Goal: Obtain resource: Obtain resource

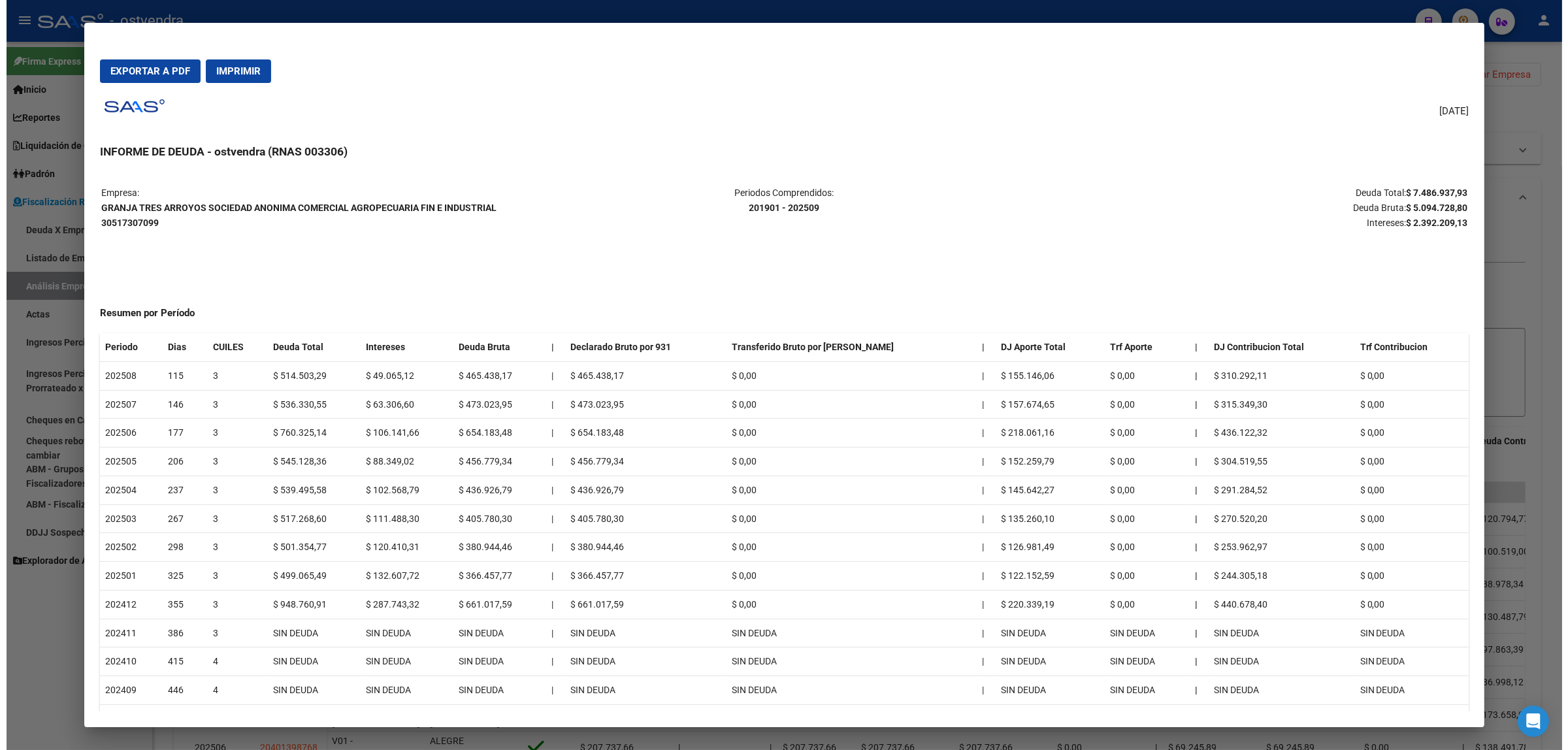
scroll to position [641, 0]
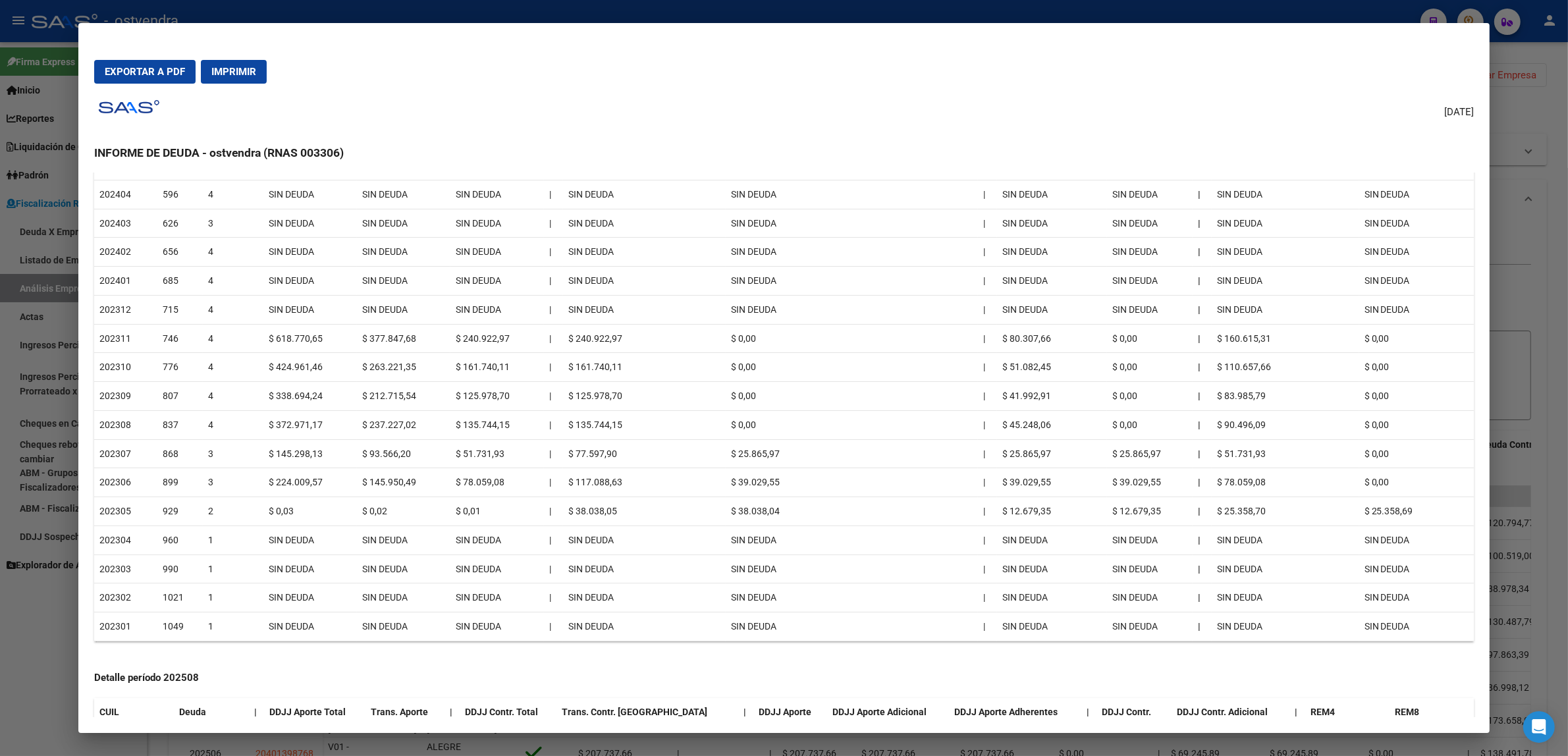
click at [1525, 224] on div at bounding box center [784, 378] width 1568 height 756
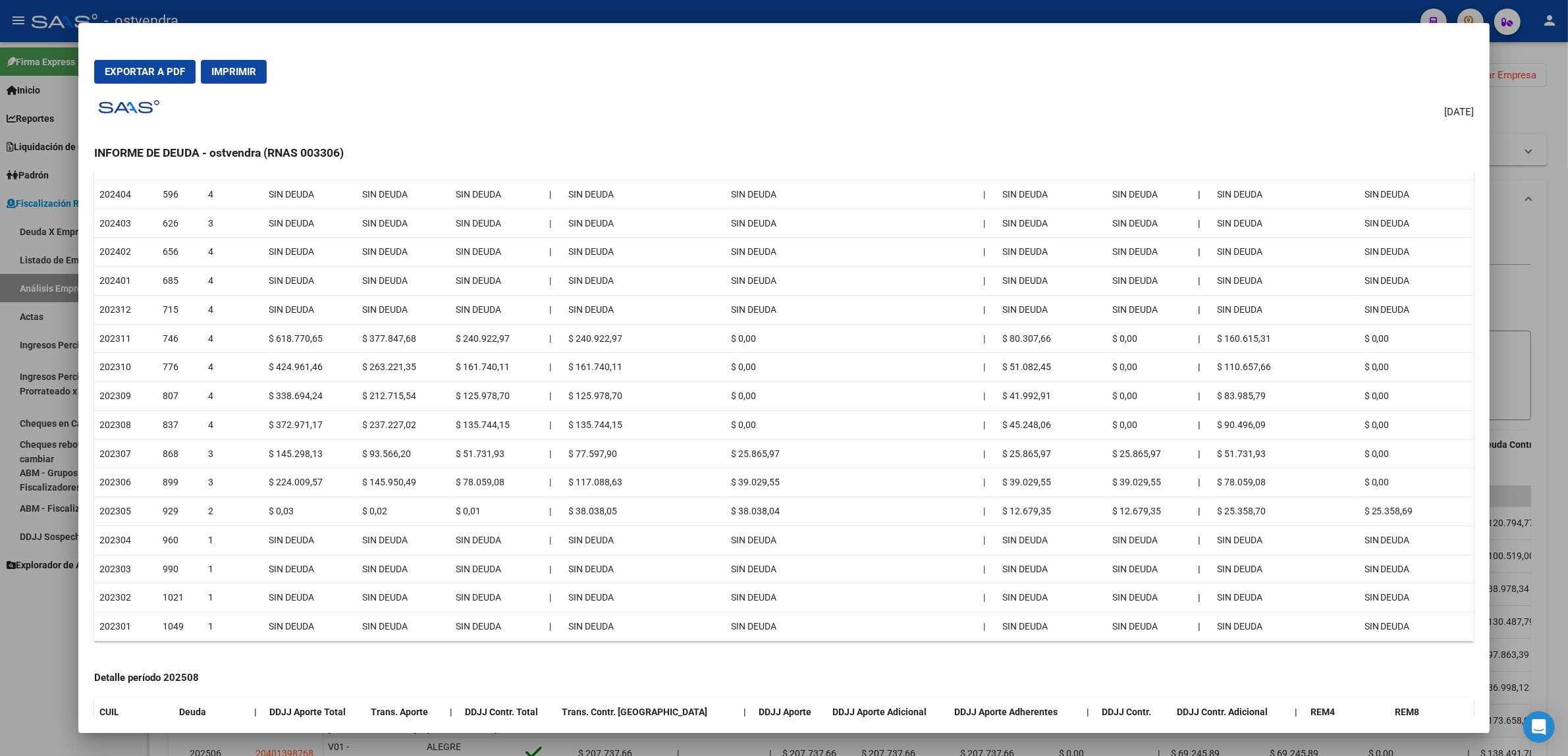
click at [1525, 224] on div at bounding box center [784, 378] width 1568 height 756
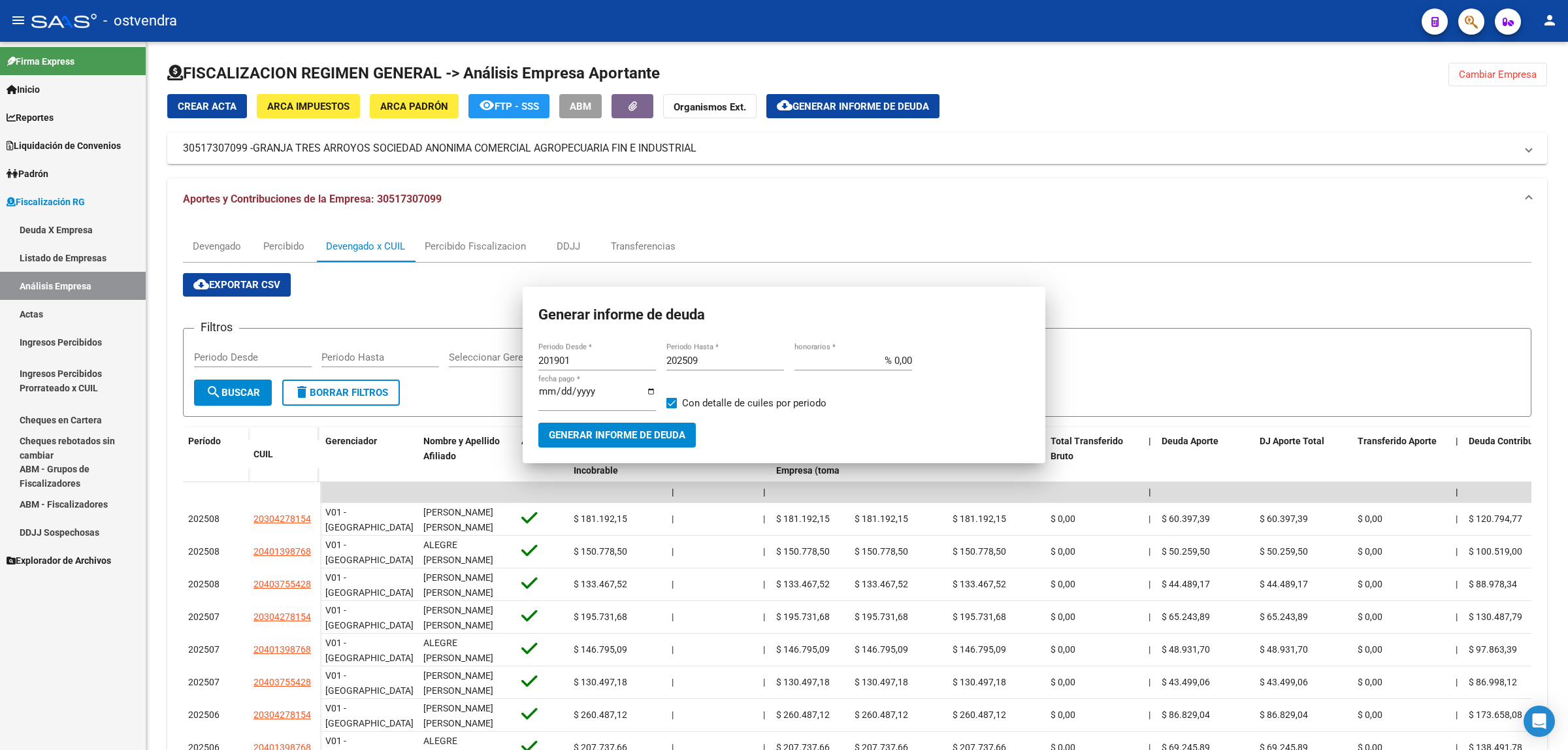
click at [1513, 222] on div "Devengado Percibido Devengado x CUIL Percibido Fiscalizacion DDJJ Transferencia…" at bounding box center [857, 553] width 1380 height 664
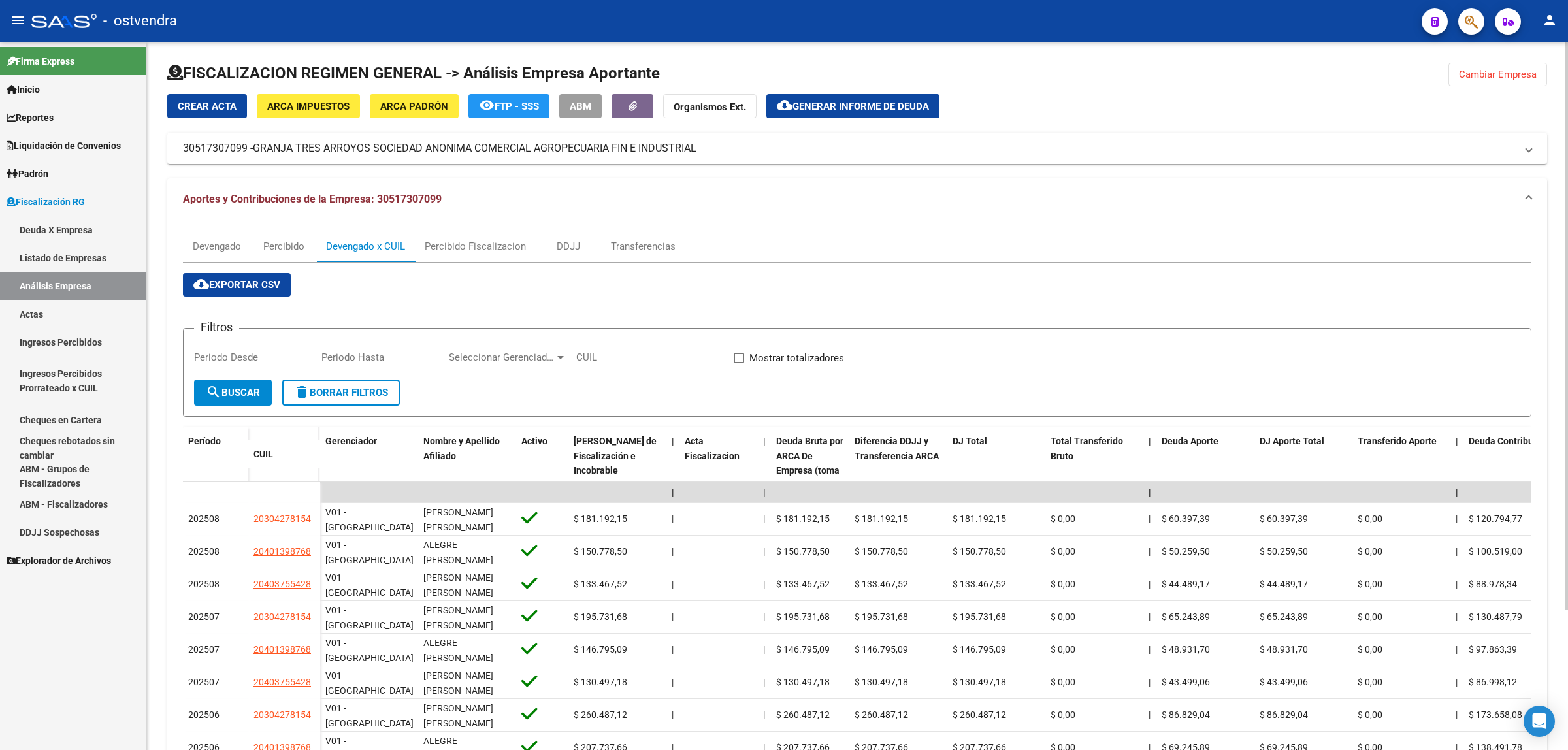
click at [1474, 78] on span "Cambiar Empresa" at bounding box center [1497, 74] width 78 height 12
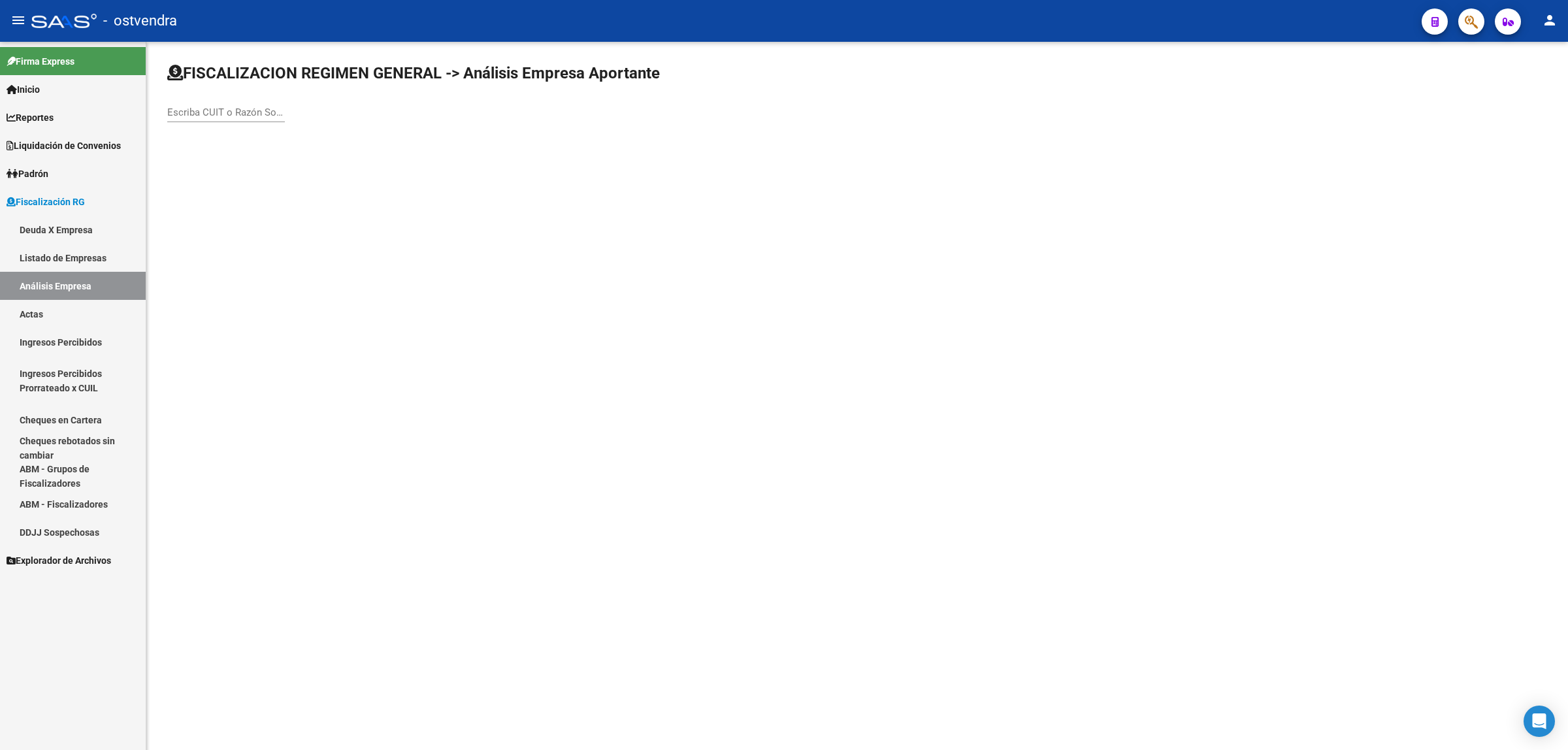
drag, startPoint x: 279, startPoint y: 103, endPoint x: 272, endPoint y: 110, distance: 9.9
click at [273, 106] on div "Escriba CUIT o Razón Social para buscar" at bounding box center [226, 108] width 118 height 28
click at [272, 110] on input "Escriba CUIT o Razón Social para buscar" at bounding box center [226, 112] width 118 height 12
paste input "71656915"
type input "3071656915"
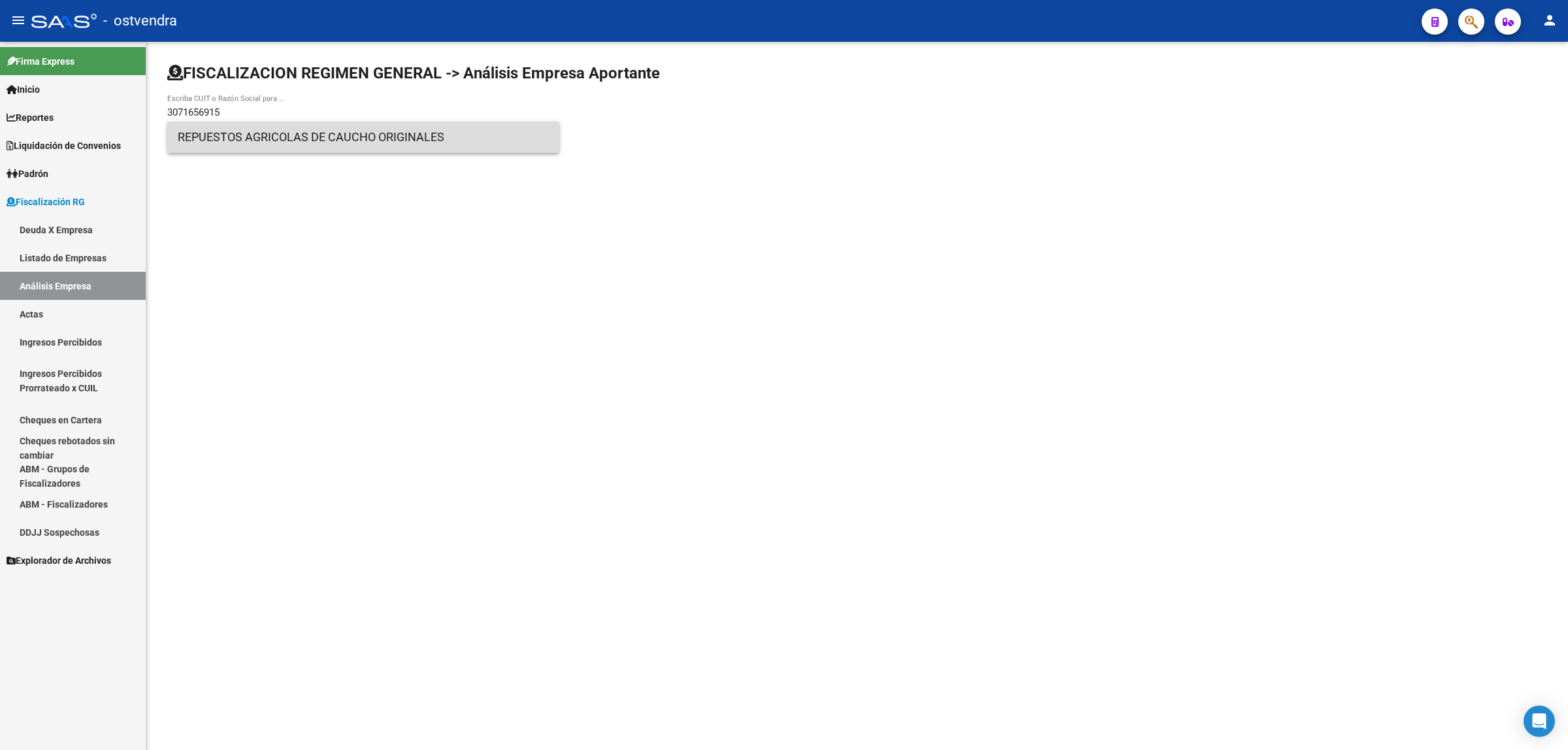
click at [356, 147] on span "REPUESTOS AGRICOLAS DE CAUCHO ORIGINALES" at bounding box center [363, 137] width 371 height 32
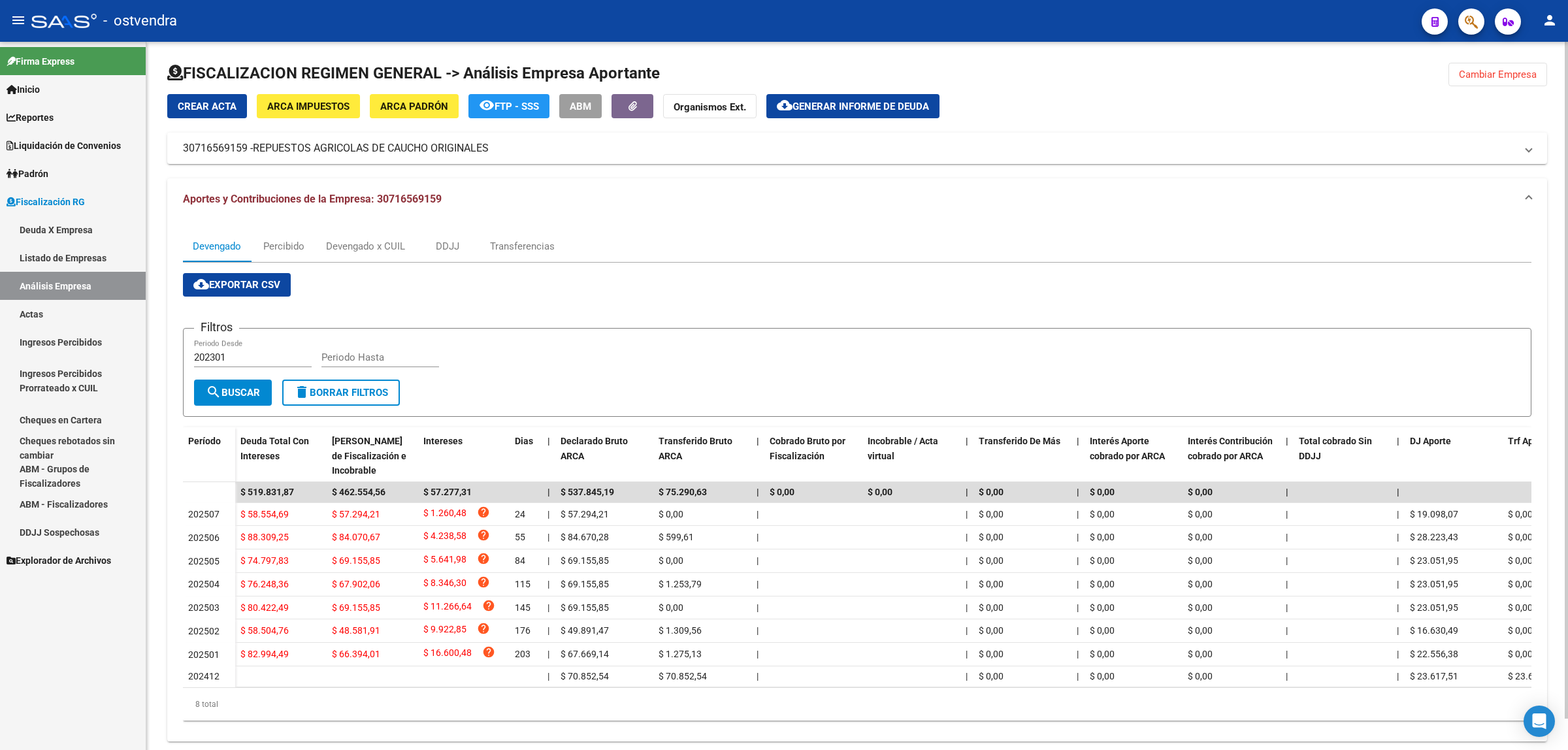
click at [267, 286] on span "cloud_download Exportar CSV" at bounding box center [237, 285] width 87 height 12
click at [294, 247] on div "Percibido" at bounding box center [284, 246] width 41 height 15
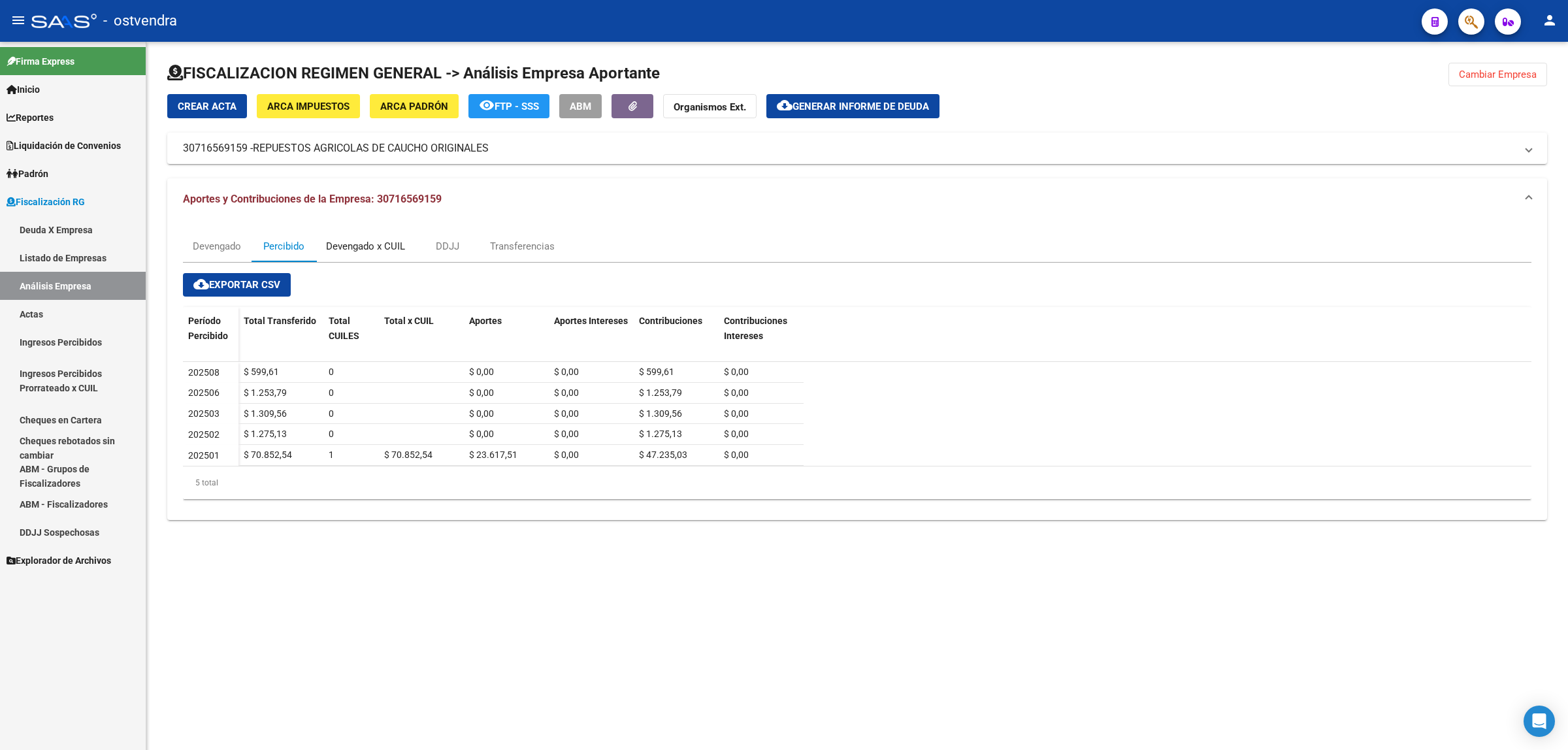
click at [368, 256] on div "Devengado x CUIL" at bounding box center [365, 246] width 99 height 32
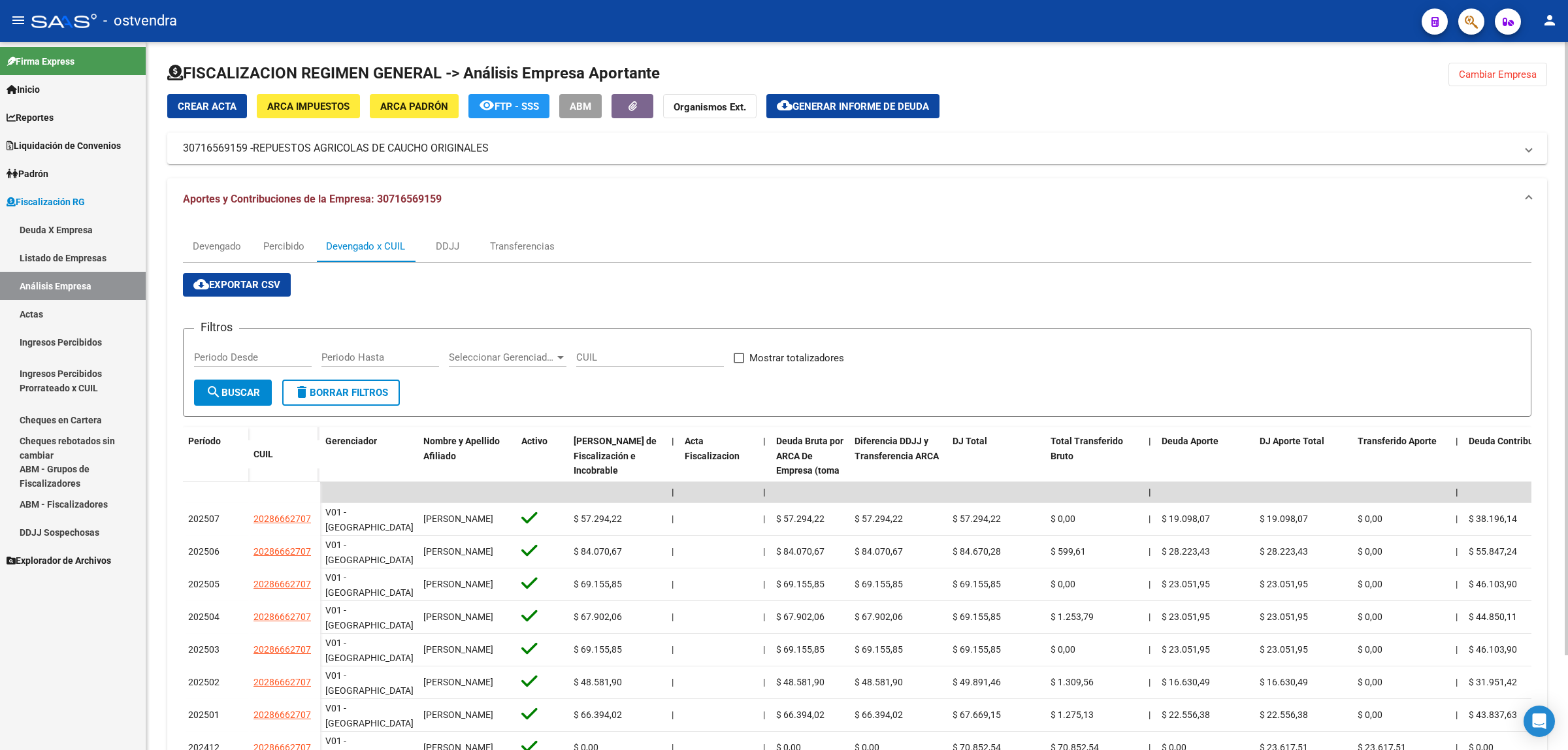
click at [260, 294] on button "cloud_download Exportar CSV" at bounding box center [237, 285] width 108 height 24
click at [864, 98] on button "cloud_download Generar informe de deuda" at bounding box center [853, 106] width 173 height 25
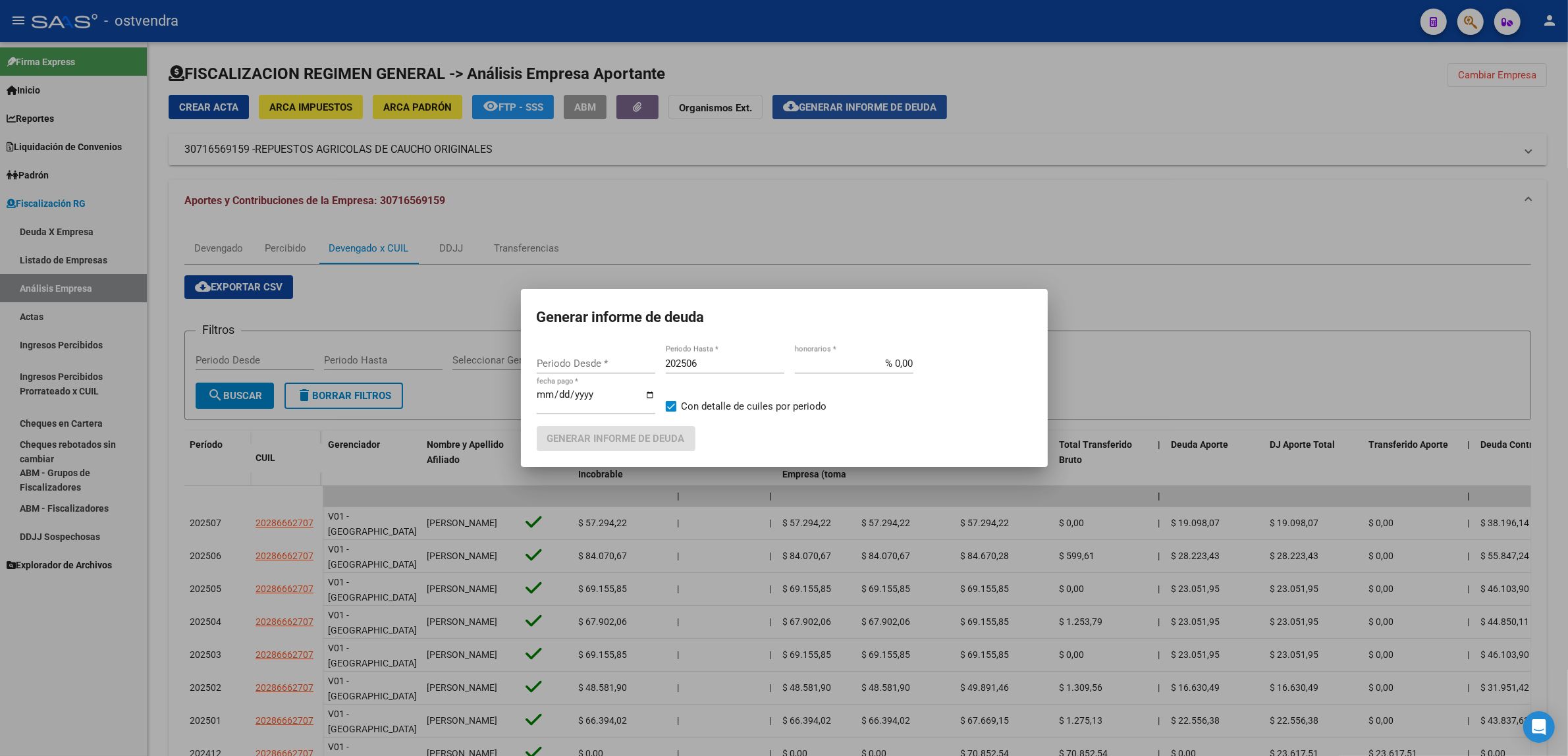
type input "202301"
drag, startPoint x: 699, startPoint y: 358, endPoint x: 715, endPoint y: 361, distance: 16.3
click at [705, 358] on input "202506" at bounding box center [725, 364] width 119 height 12
type input "202509"
type input "[DATE]"
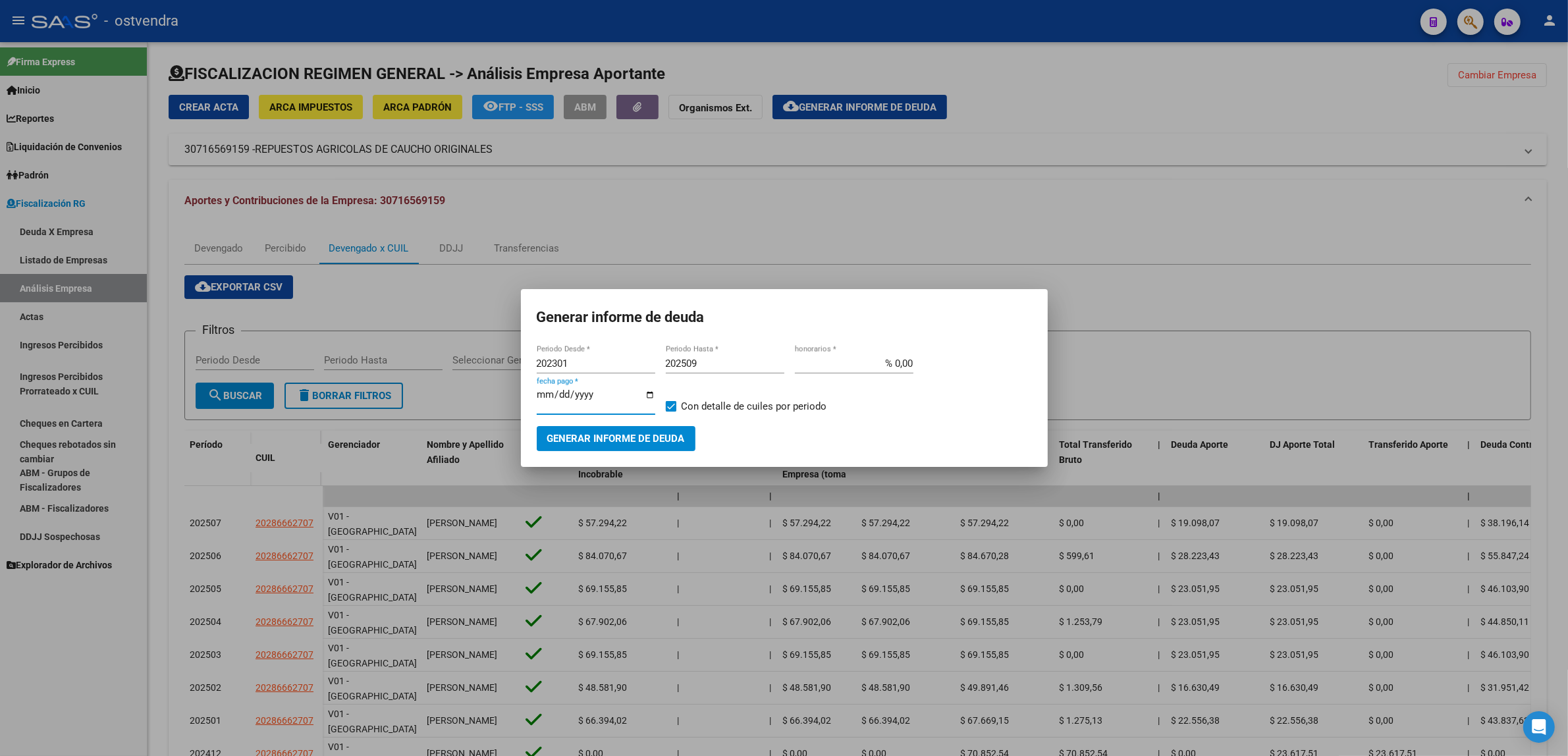
click at [666, 426] on button "Generar informe de deuda" at bounding box center [616, 438] width 159 height 25
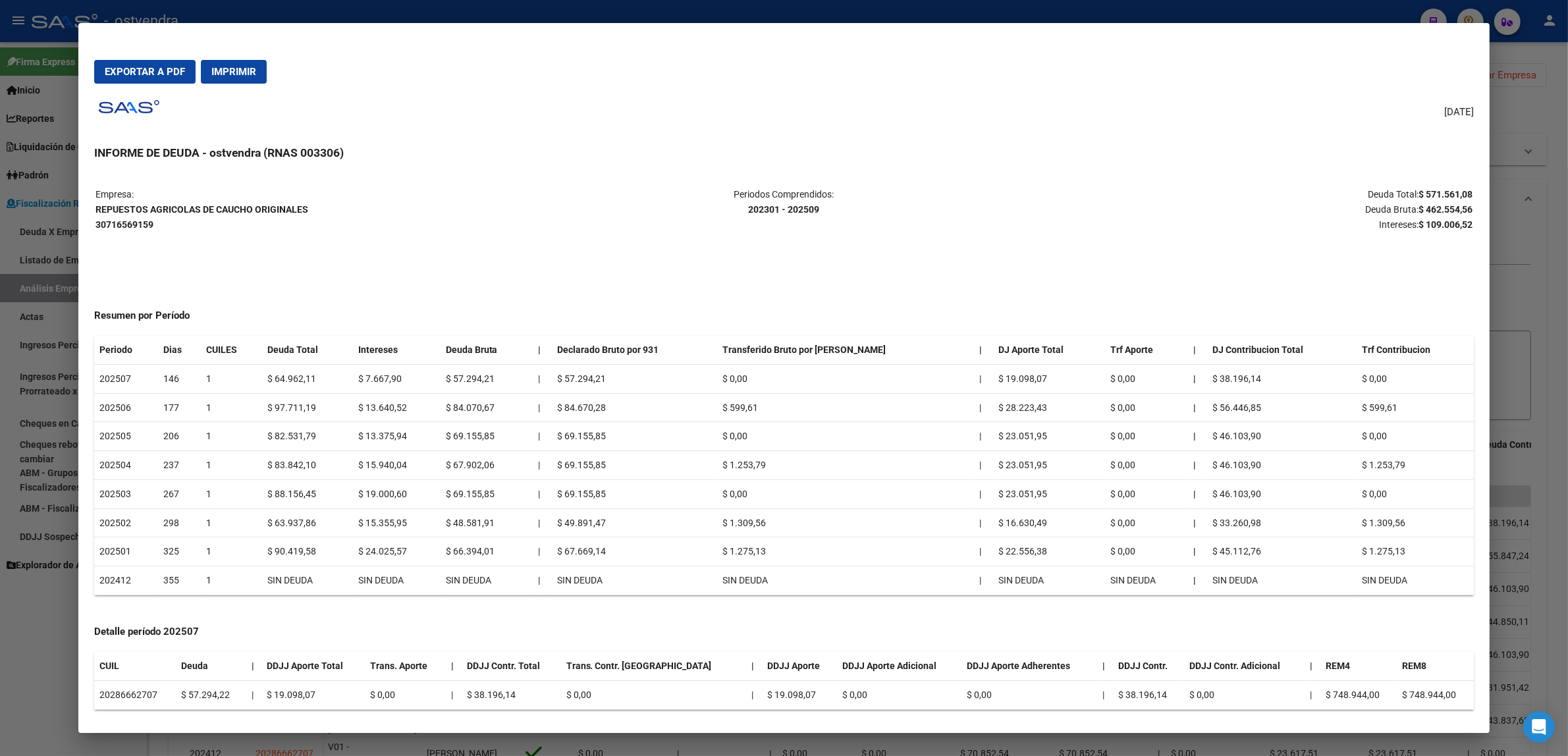
click at [147, 74] on span "Exportar a PDF" at bounding box center [145, 71] width 80 height 12
click at [1529, 170] on div at bounding box center [784, 378] width 1568 height 756
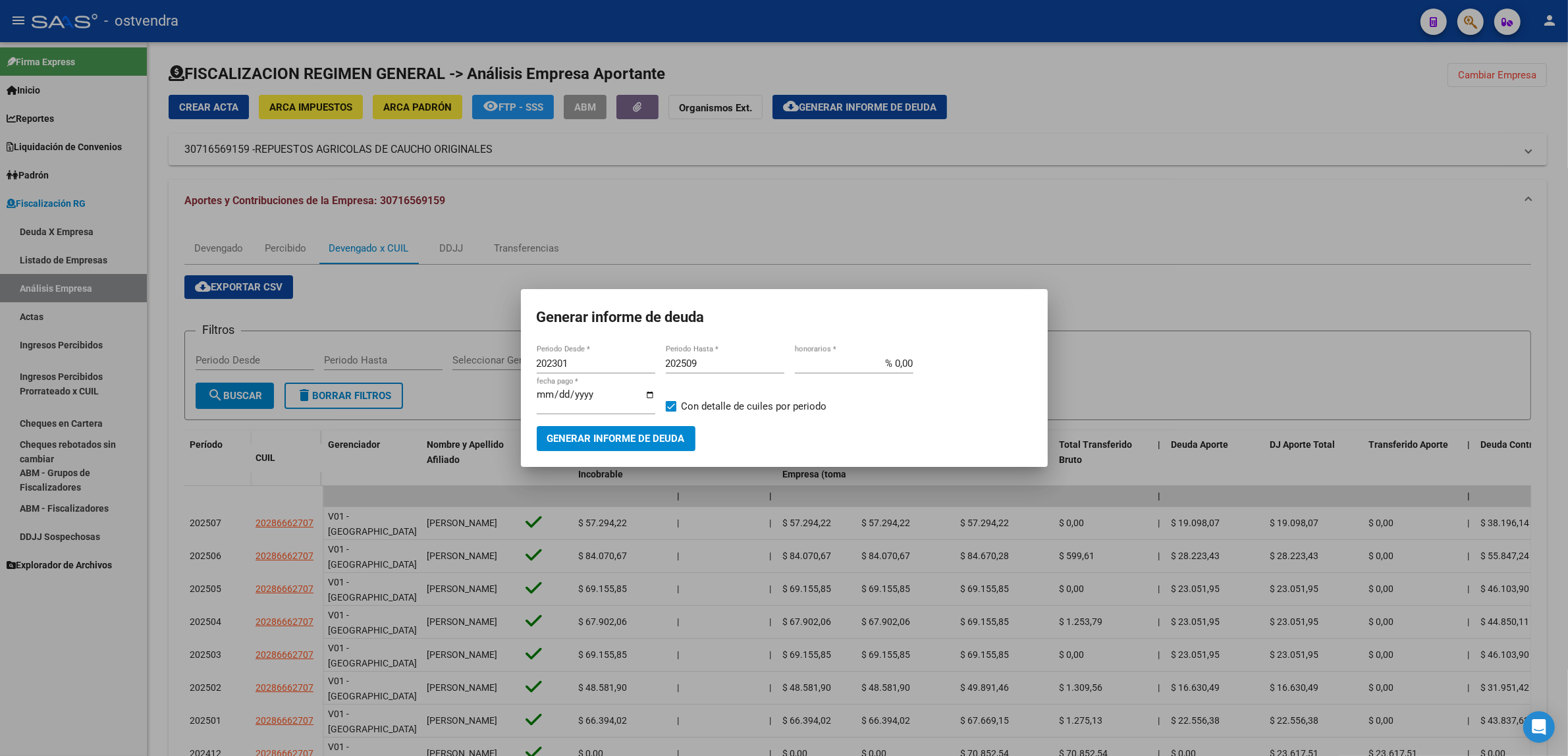
click at [1529, 172] on div at bounding box center [784, 378] width 1568 height 756
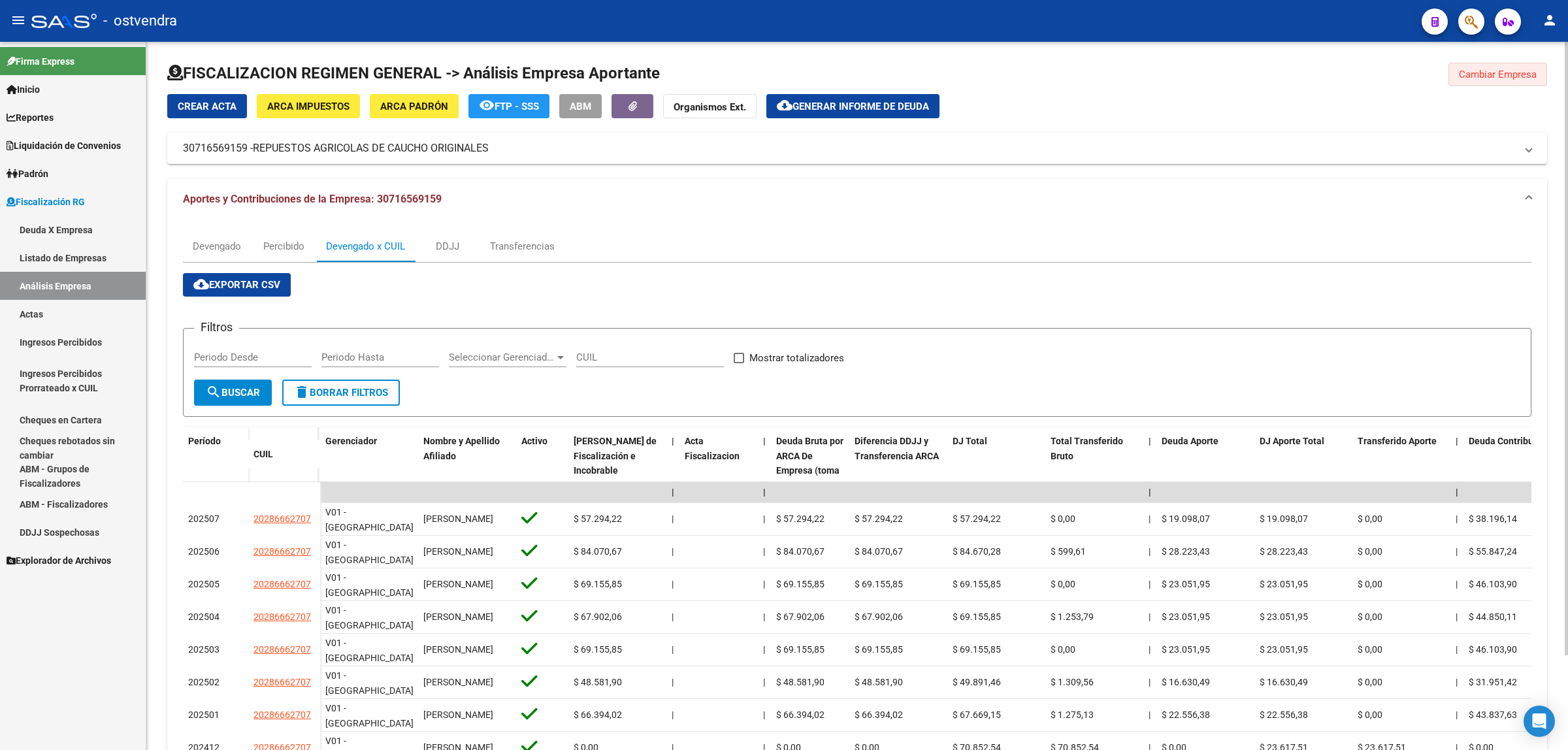
click at [1506, 72] on span "Cambiar Empresa" at bounding box center [1497, 74] width 78 height 12
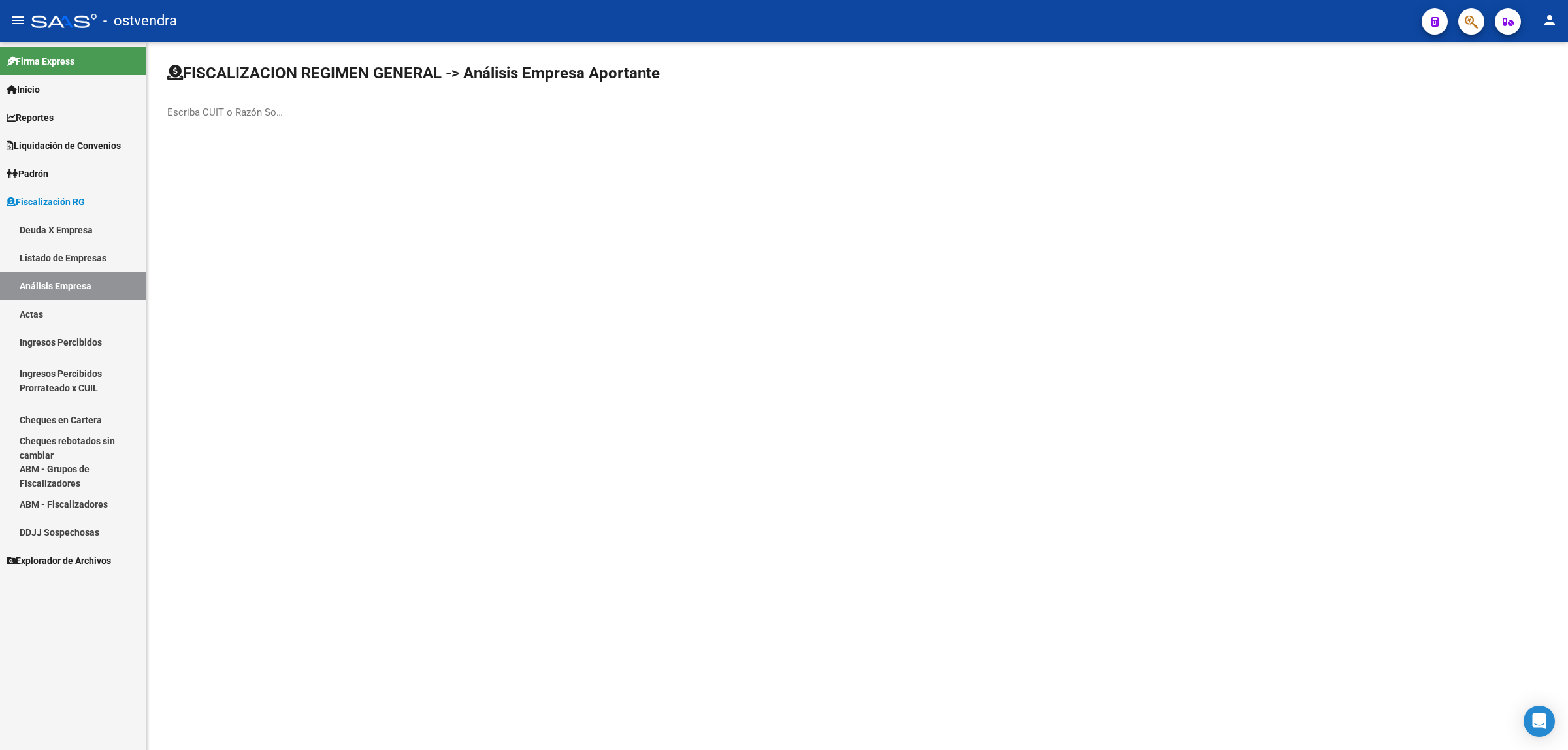
click at [259, 118] on div "Escriba CUIT o Razón Social para buscar" at bounding box center [226, 108] width 118 height 28
paste input "30694033659"
type input "30694033659"
click at [325, 132] on span "[PERSON_NAME] SRL" at bounding box center [363, 137] width 371 height 32
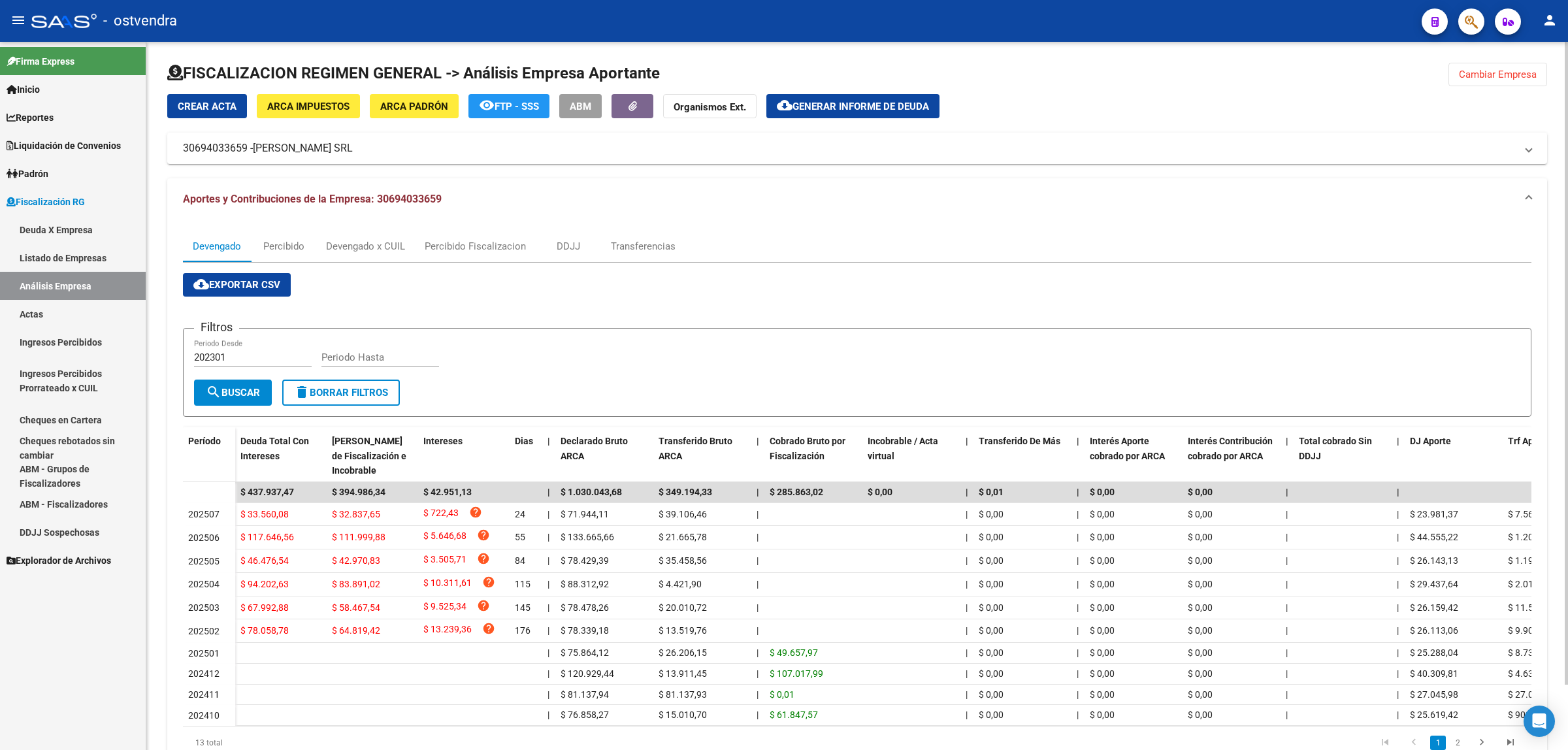
click at [253, 275] on button "cloud_download Exportar CSV" at bounding box center [237, 285] width 108 height 24
click at [379, 247] on div "Devengado x CUIL" at bounding box center [365, 246] width 79 height 15
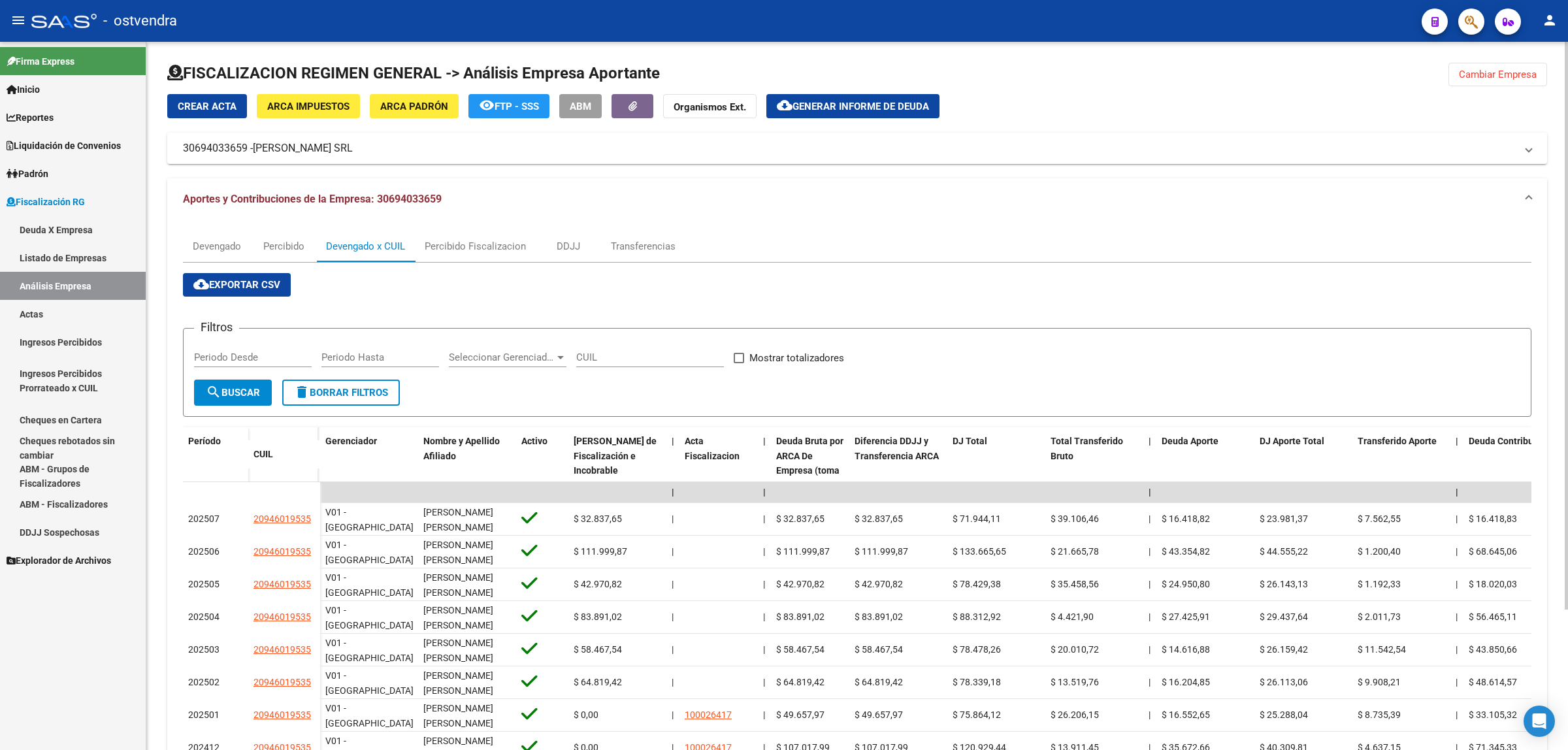
click at [251, 289] on button "cloud_download Exportar CSV" at bounding box center [237, 285] width 108 height 24
click at [835, 109] on span "Generar informe de deuda" at bounding box center [860, 106] width 136 height 12
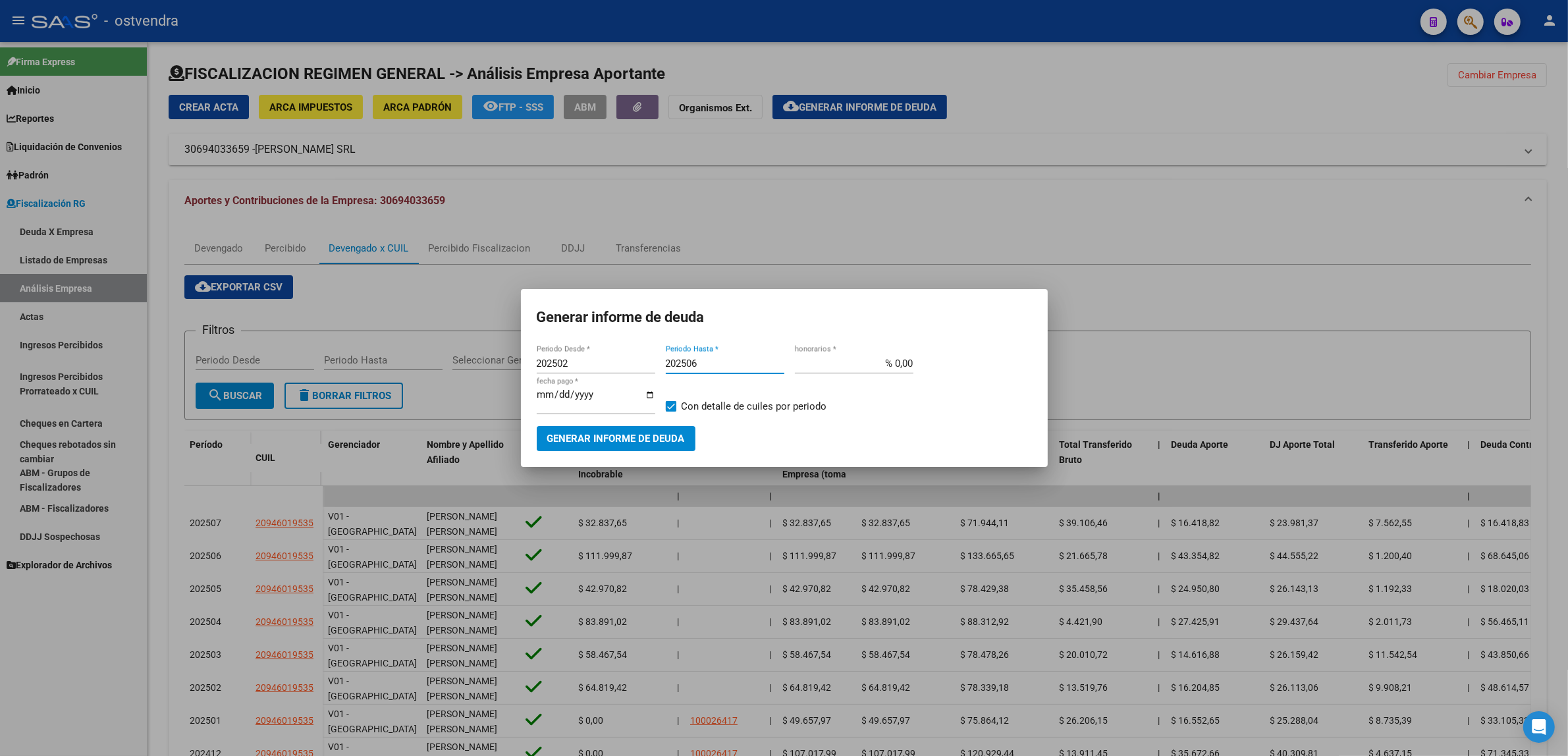
click at [736, 362] on input "202506" at bounding box center [725, 364] width 119 height 12
click at [607, 361] on input "202502" at bounding box center [596, 364] width 119 height 12
type input "201901"
type input "202509"
type input "[DATE]"
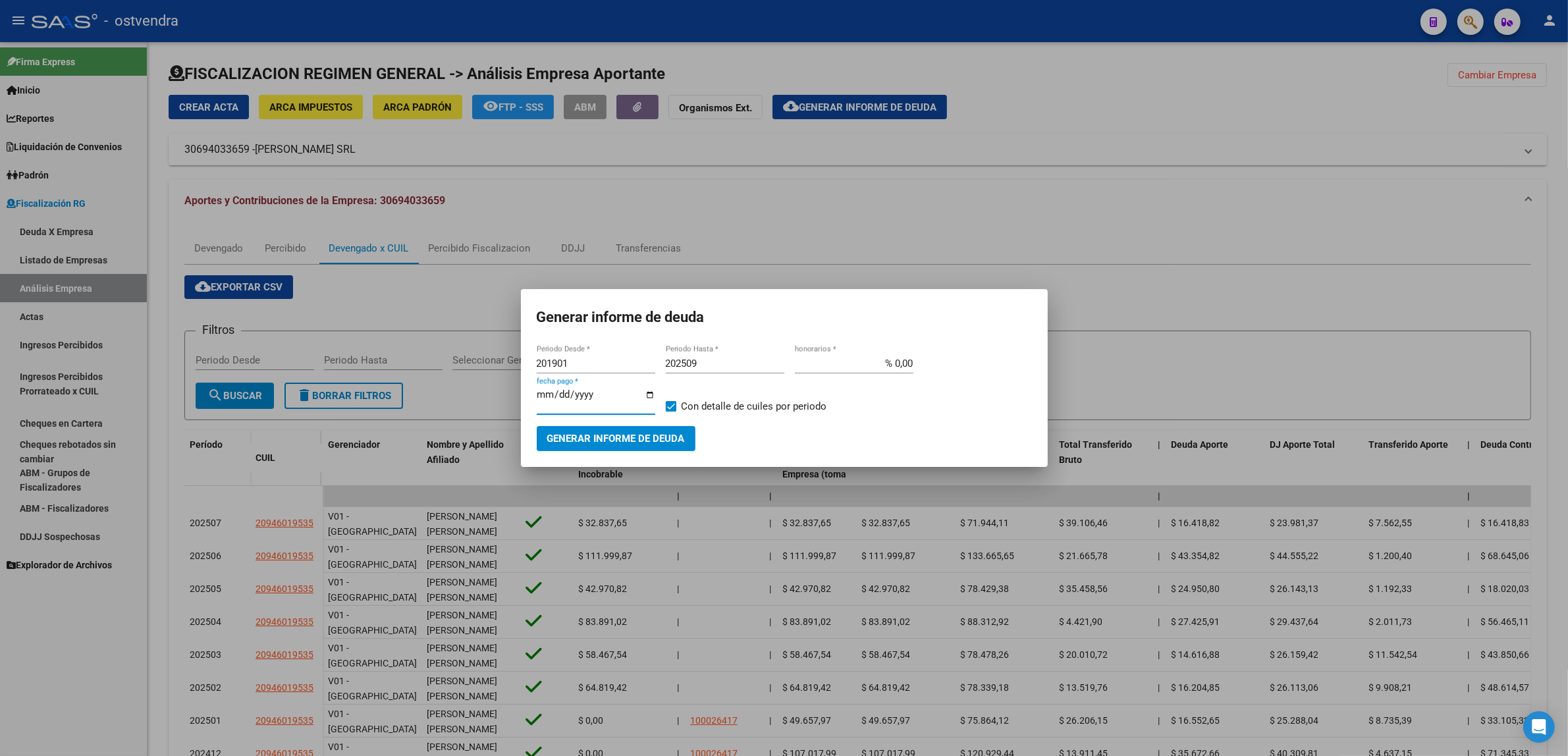
click at [684, 436] on span "Generar informe de deuda" at bounding box center [616, 439] width 138 height 12
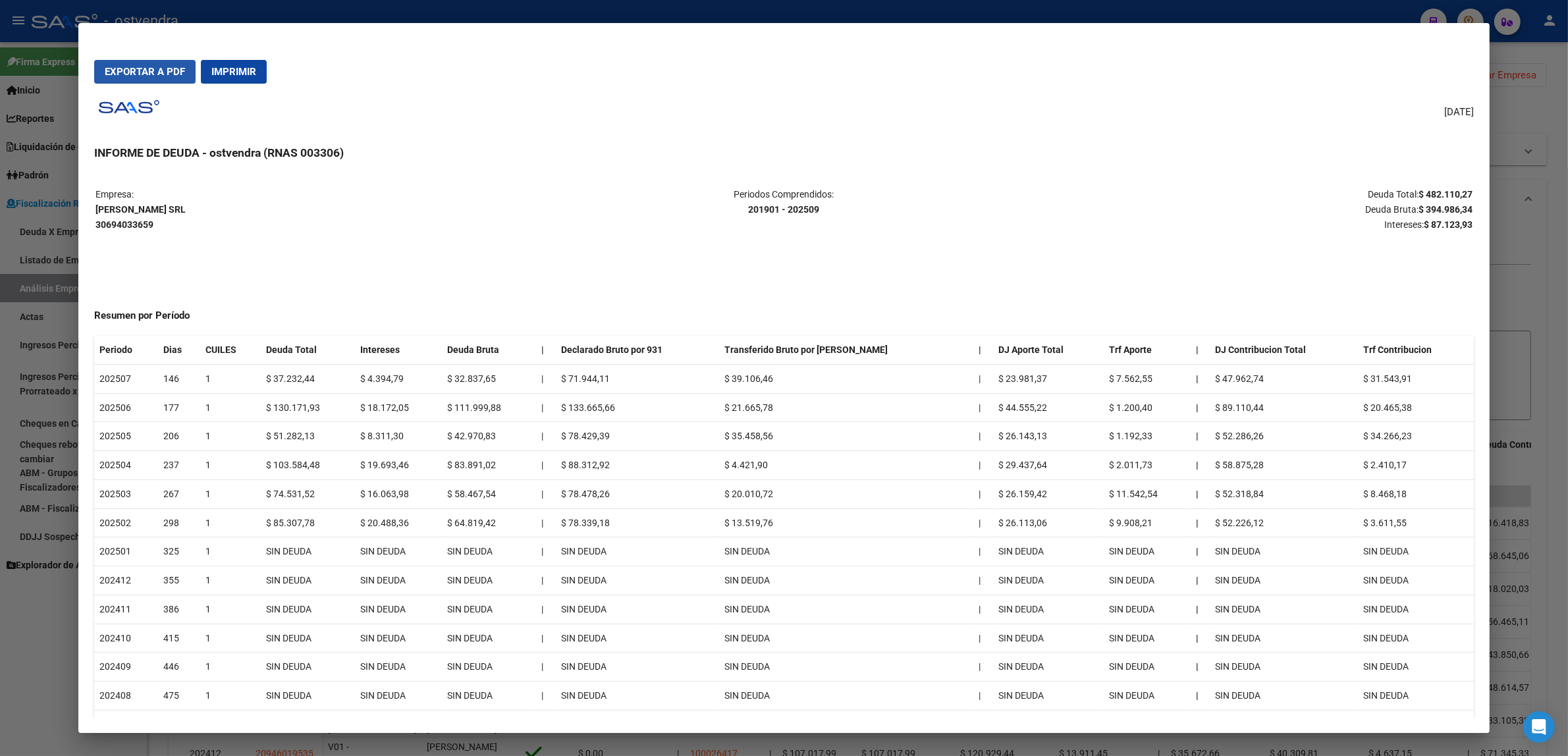
click at [168, 69] on span "Exportar a PDF" at bounding box center [145, 71] width 80 height 12
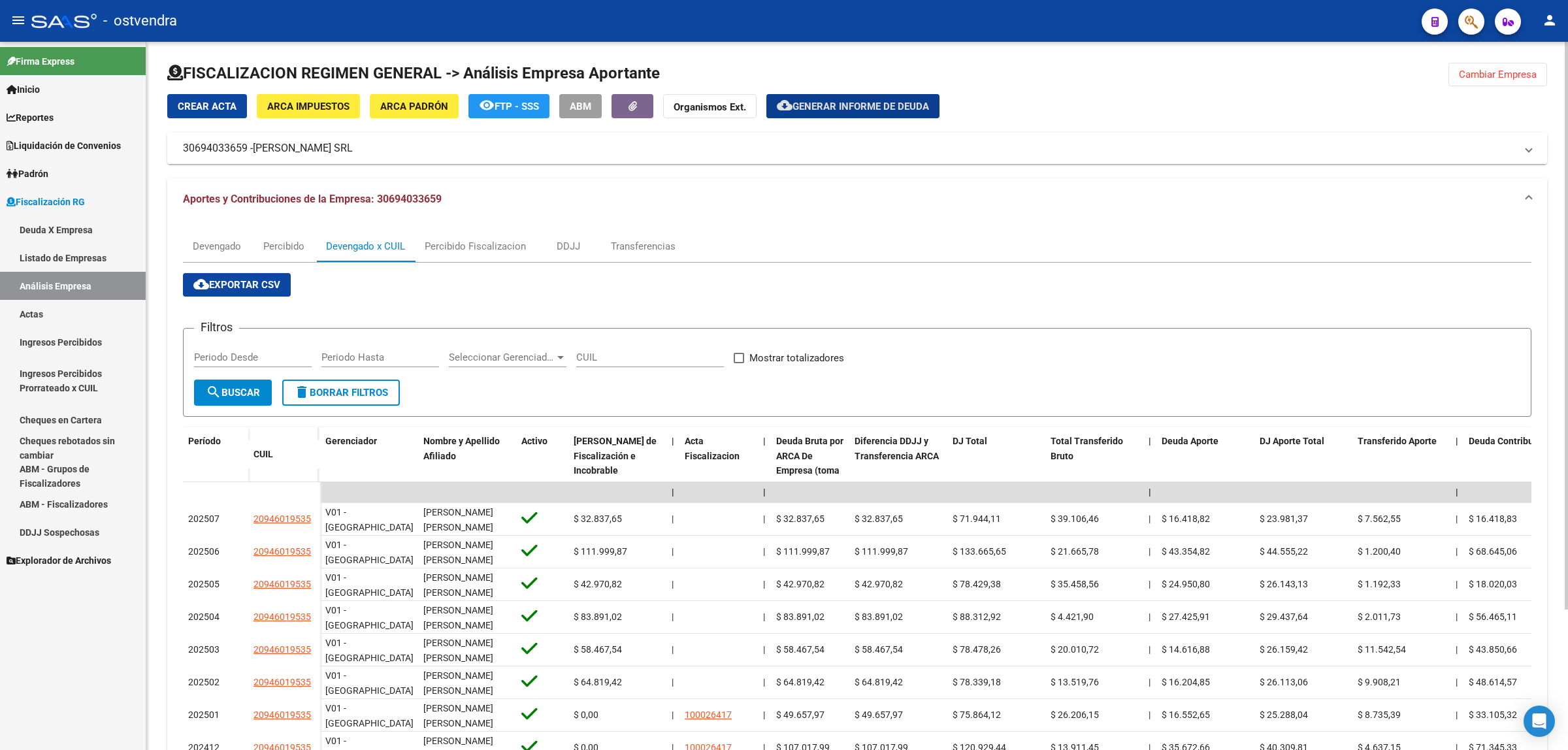
click at [1421, 175] on div "Crear Acta ARCA Impuestos ARCA [PERSON_NAME] remove_red_eye FTP - SSS ABM Organ…" at bounding box center [857, 489] width 1380 height 790
click at [1483, 83] on button "Cambiar Empresa" at bounding box center [1497, 75] width 99 height 24
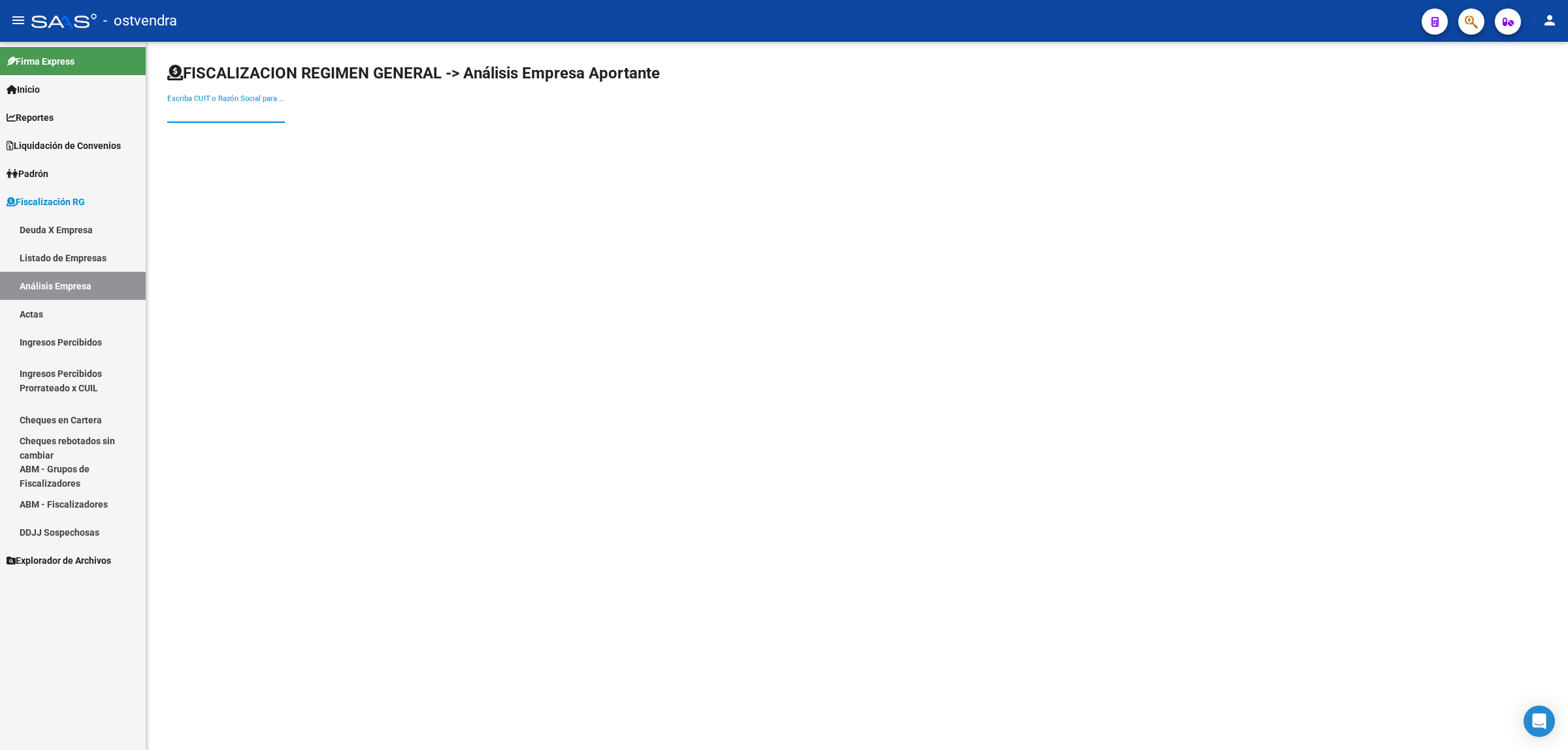
click at [249, 108] on input "Escriba CUIT o Razón Social para buscar" at bounding box center [226, 112] width 118 height 12
paste input "30714386154"
type input "30714386154"
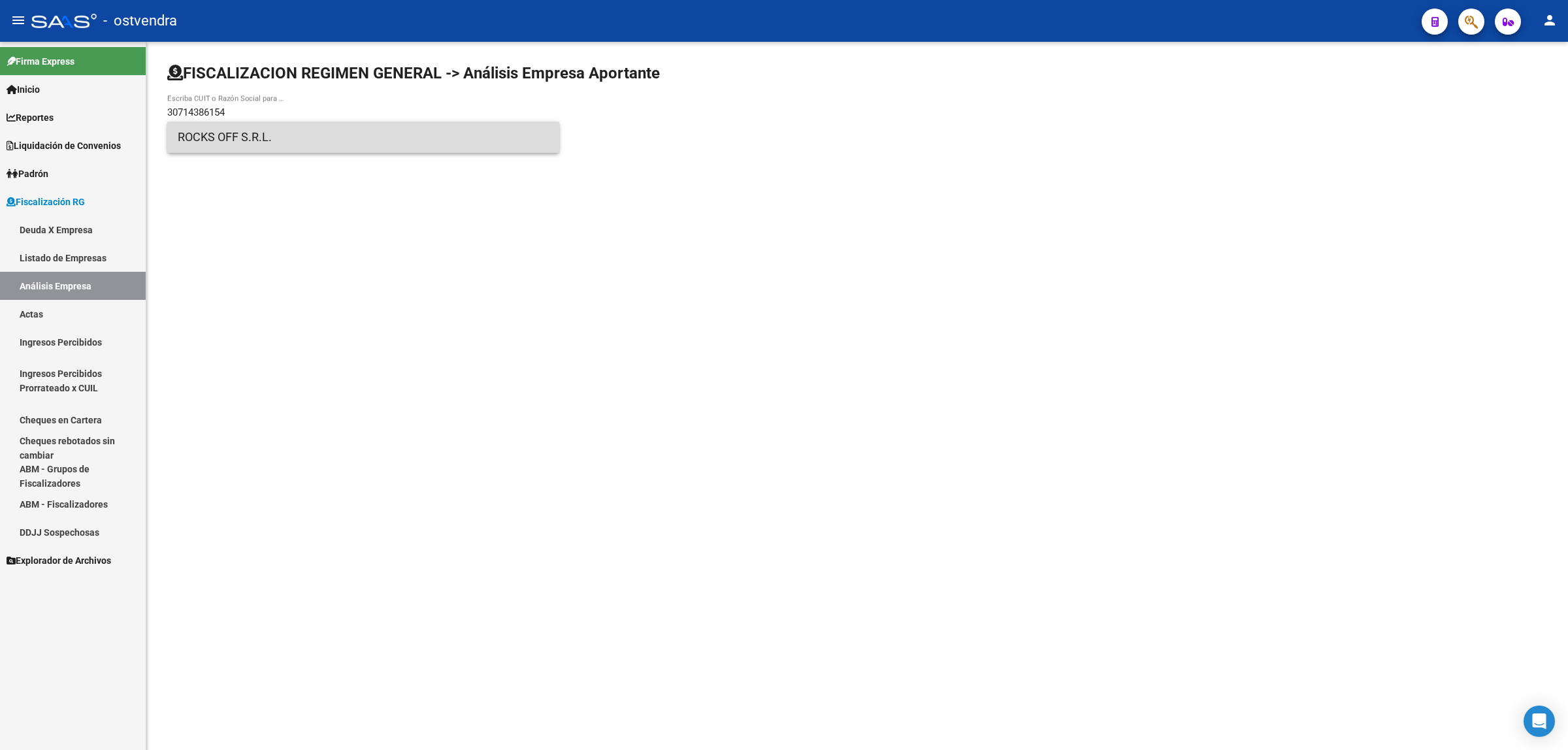
click at [284, 142] on span "ROCKS OFF S.R.L." at bounding box center [363, 137] width 371 height 32
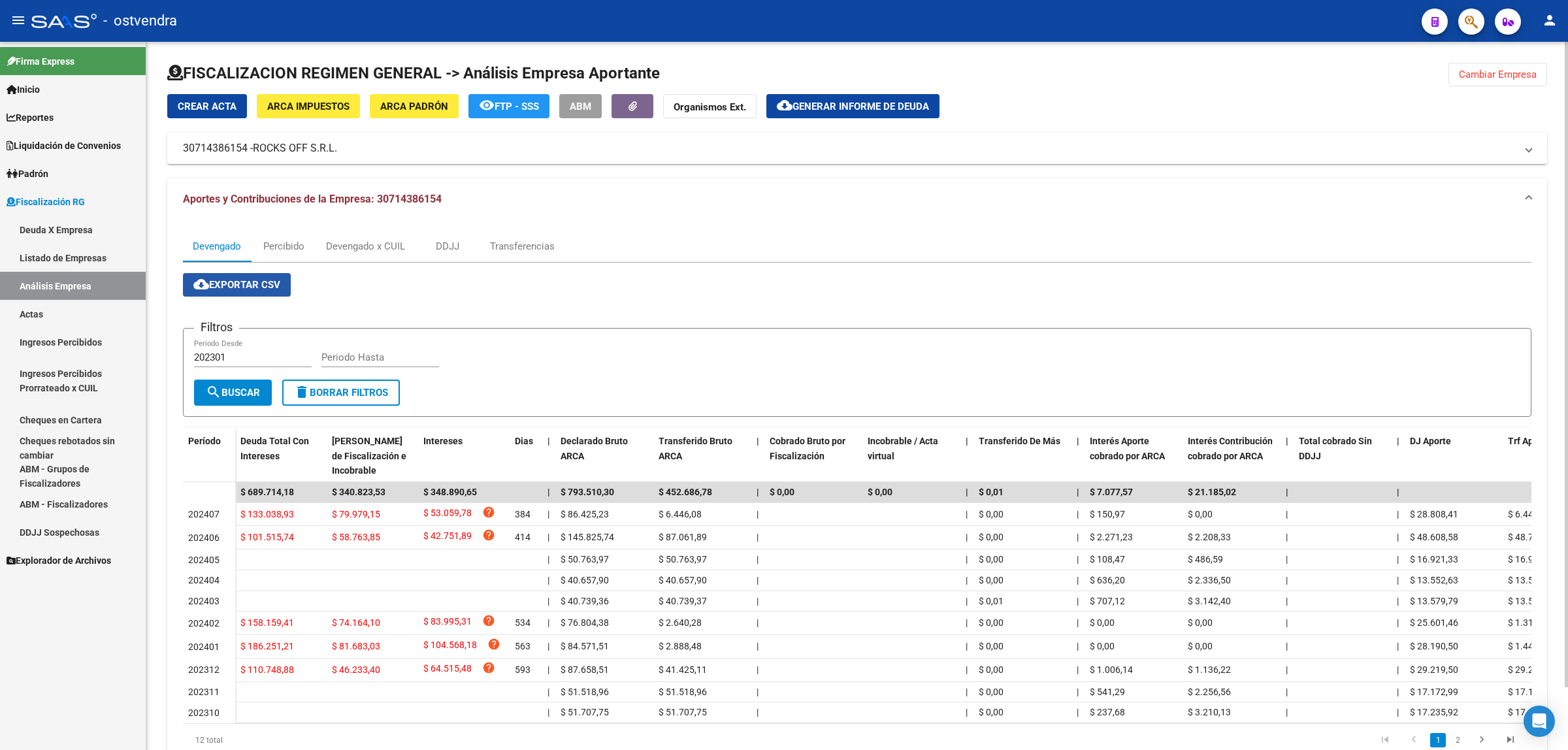
click at [246, 276] on button "cloud_download Exportar CSV" at bounding box center [237, 285] width 108 height 24
click at [354, 245] on div "Devengado x CUIL" at bounding box center [365, 246] width 79 height 15
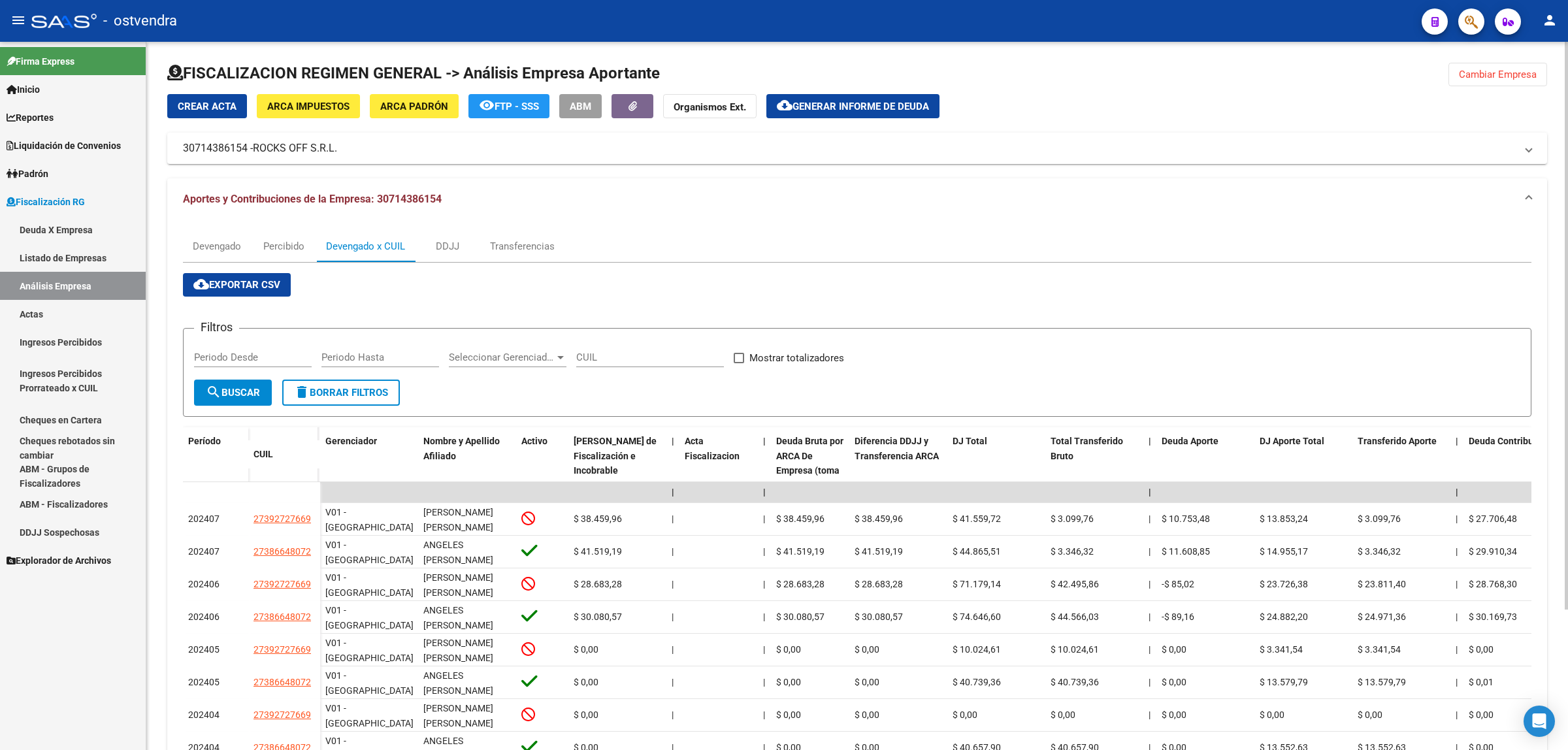
click at [246, 286] on span "cloud_download Exportar CSV" at bounding box center [237, 285] width 87 height 12
click at [811, 109] on span "Generar informe de deuda" at bounding box center [860, 106] width 136 height 12
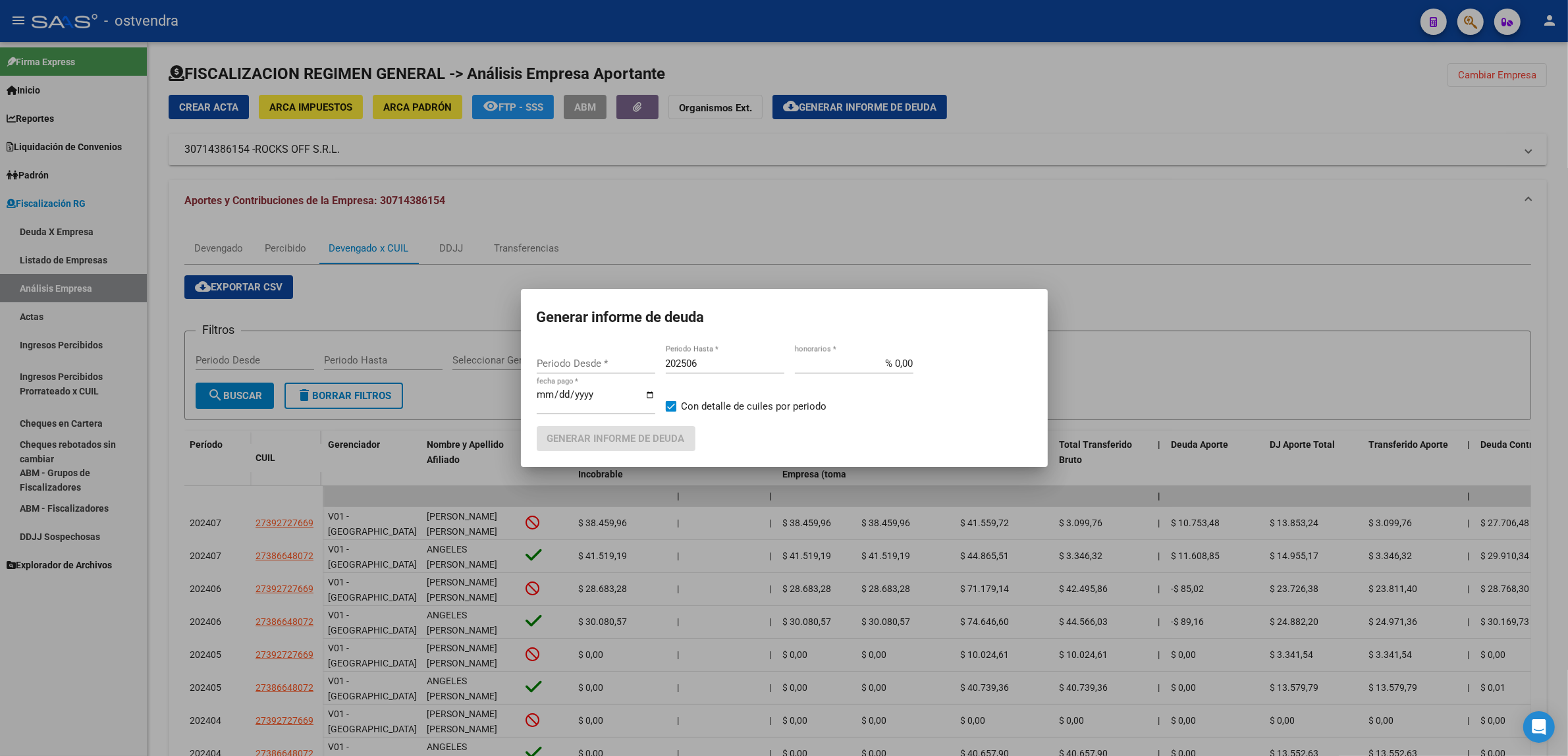
type input "202310"
click at [729, 361] on input "202506" at bounding box center [725, 364] width 119 height 12
type input "202509"
type input "[DATE]"
click at [626, 440] on span "Generar informe de deuda" at bounding box center [616, 439] width 138 height 12
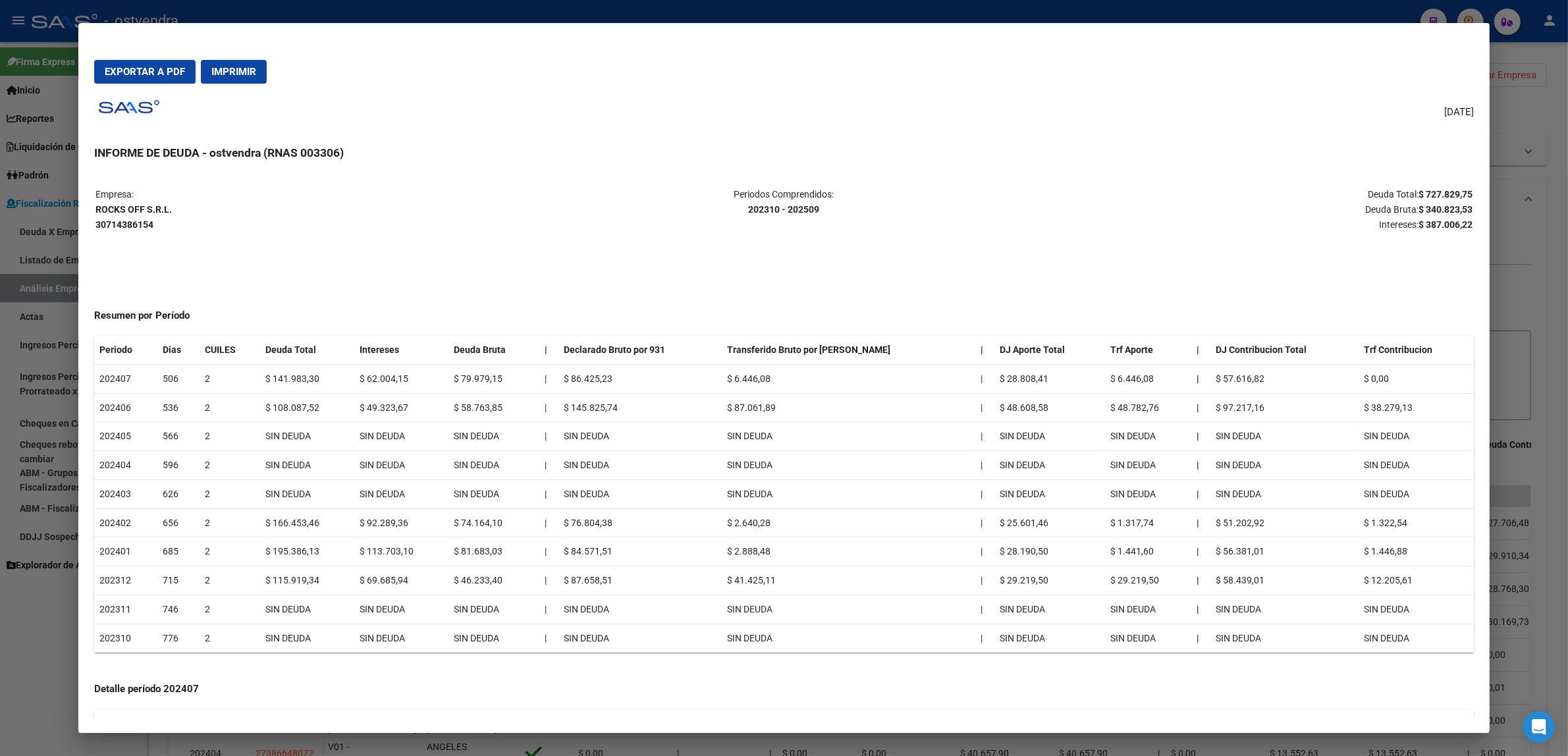
click at [160, 73] on span "Exportar a PDF" at bounding box center [145, 71] width 80 height 12
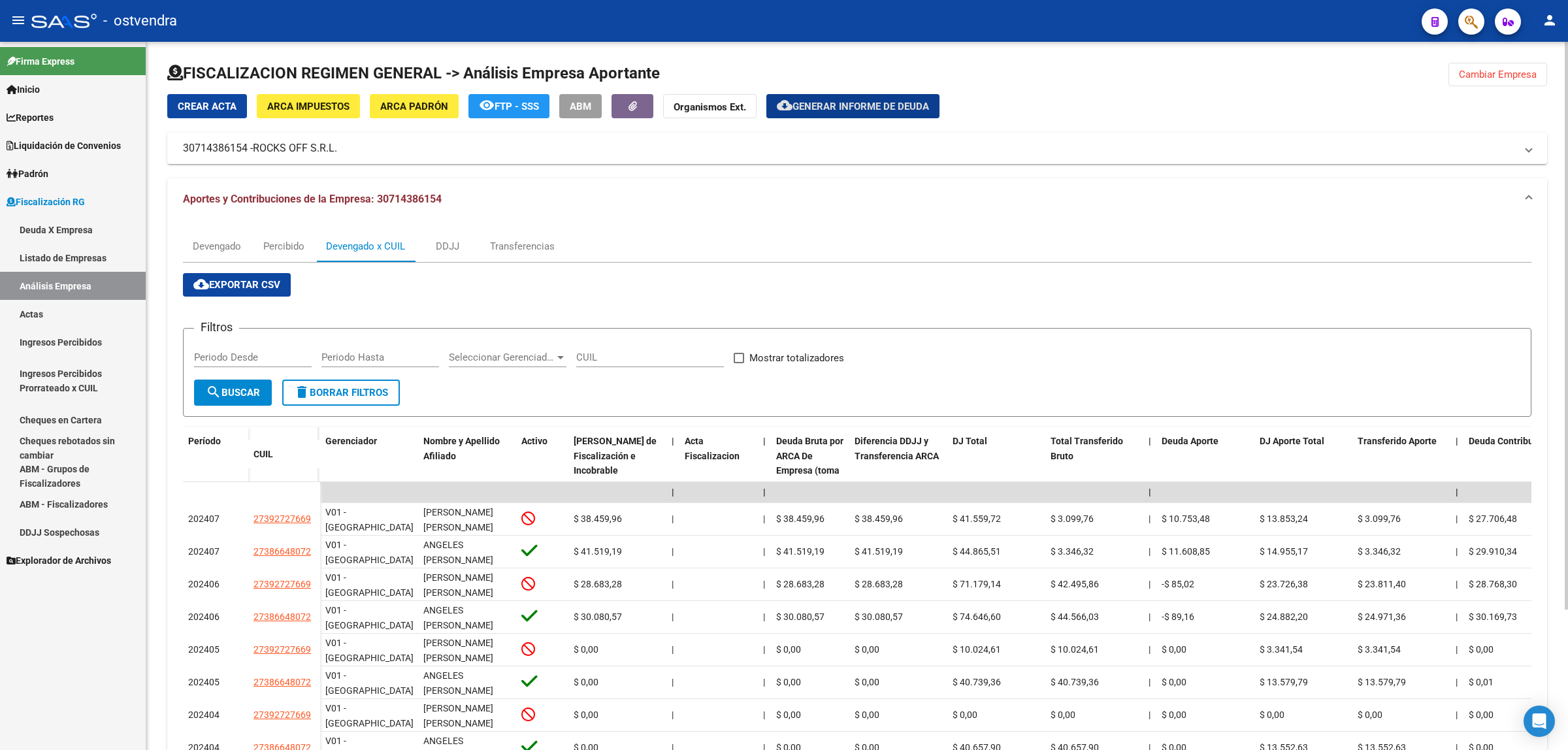
drag, startPoint x: 370, startPoint y: 245, endPoint x: 340, endPoint y: 208, distance: 47.6
click at [370, 244] on div "Devengado x CUIL" at bounding box center [365, 246] width 79 height 15
click at [1507, 74] on span "Cambiar Empresa" at bounding box center [1497, 74] width 78 height 12
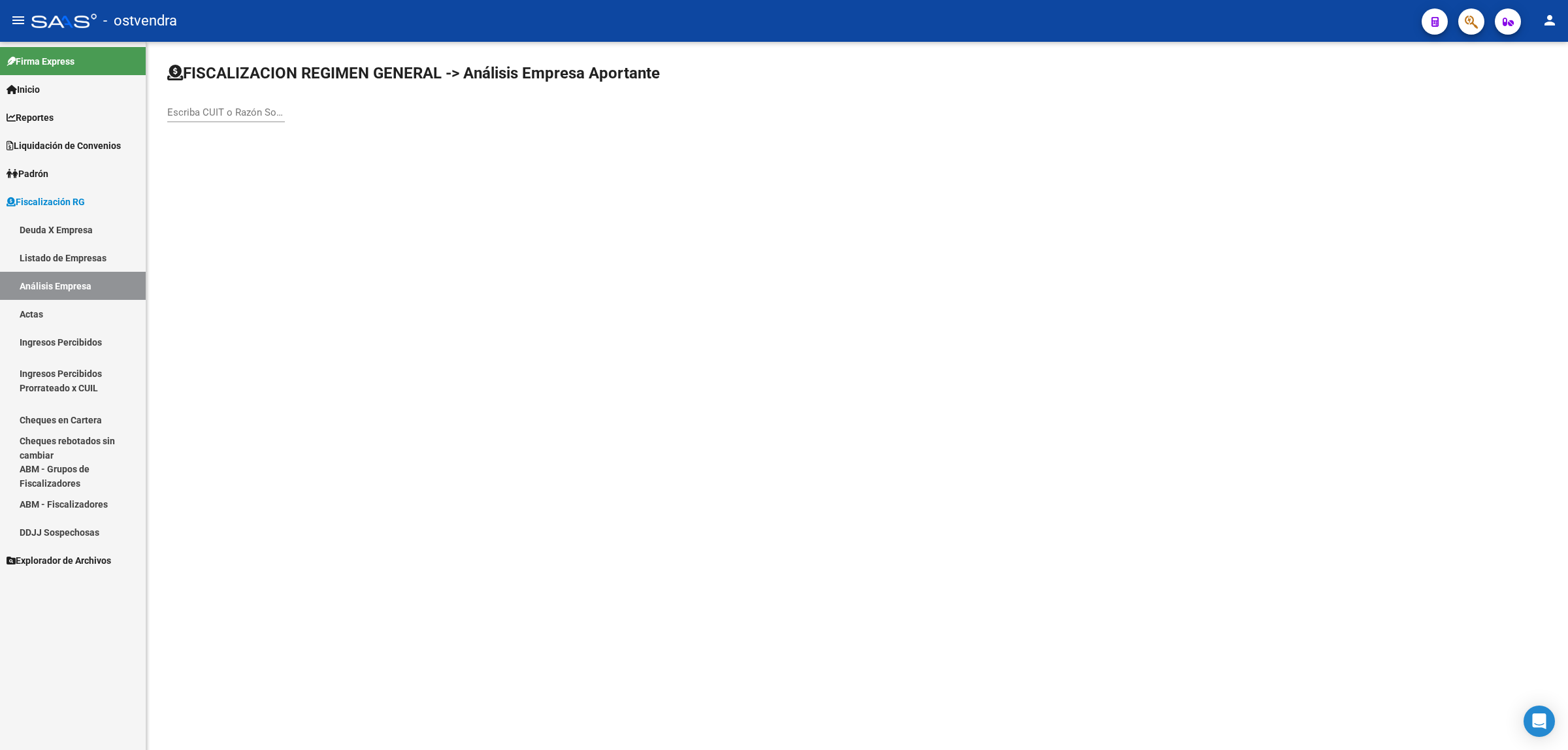
click at [257, 113] on input "Escriba CUIT o Razón Social para buscar" at bounding box center [226, 112] width 118 height 12
paste input "30712390618"
type input "30712390618"
click at [290, 135] on span "AGENCIA MAYA SEGURIDAD SA" at bounding box center [363, 137] width 371 height 32
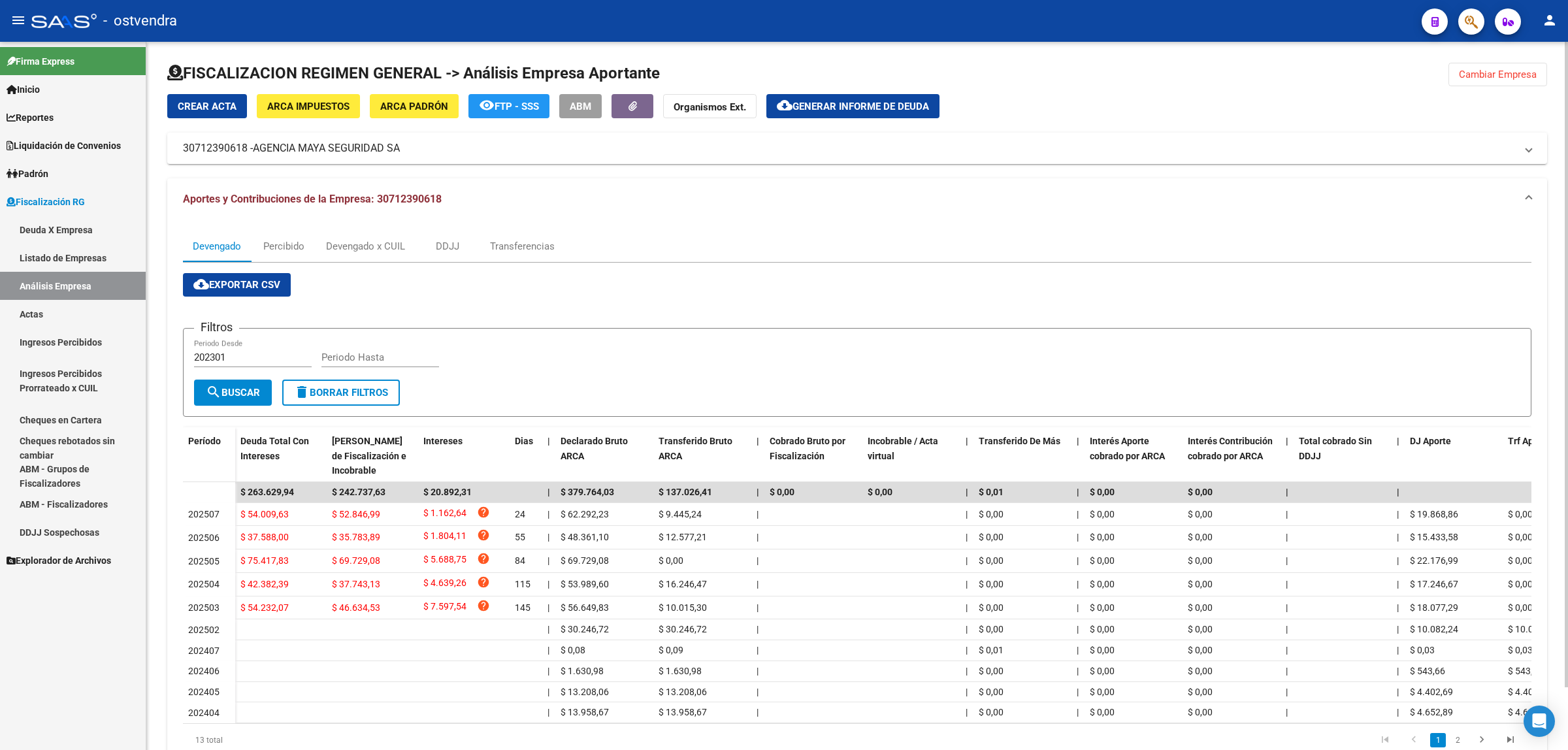
click at [266, 277] on button "cloud_download Exportar CSV" at bounding box center [237, 285] width 108 height 24
click at [354, 249] on div "Devengado x CUIL" at bounding box center [365, 246] width 79 height 15
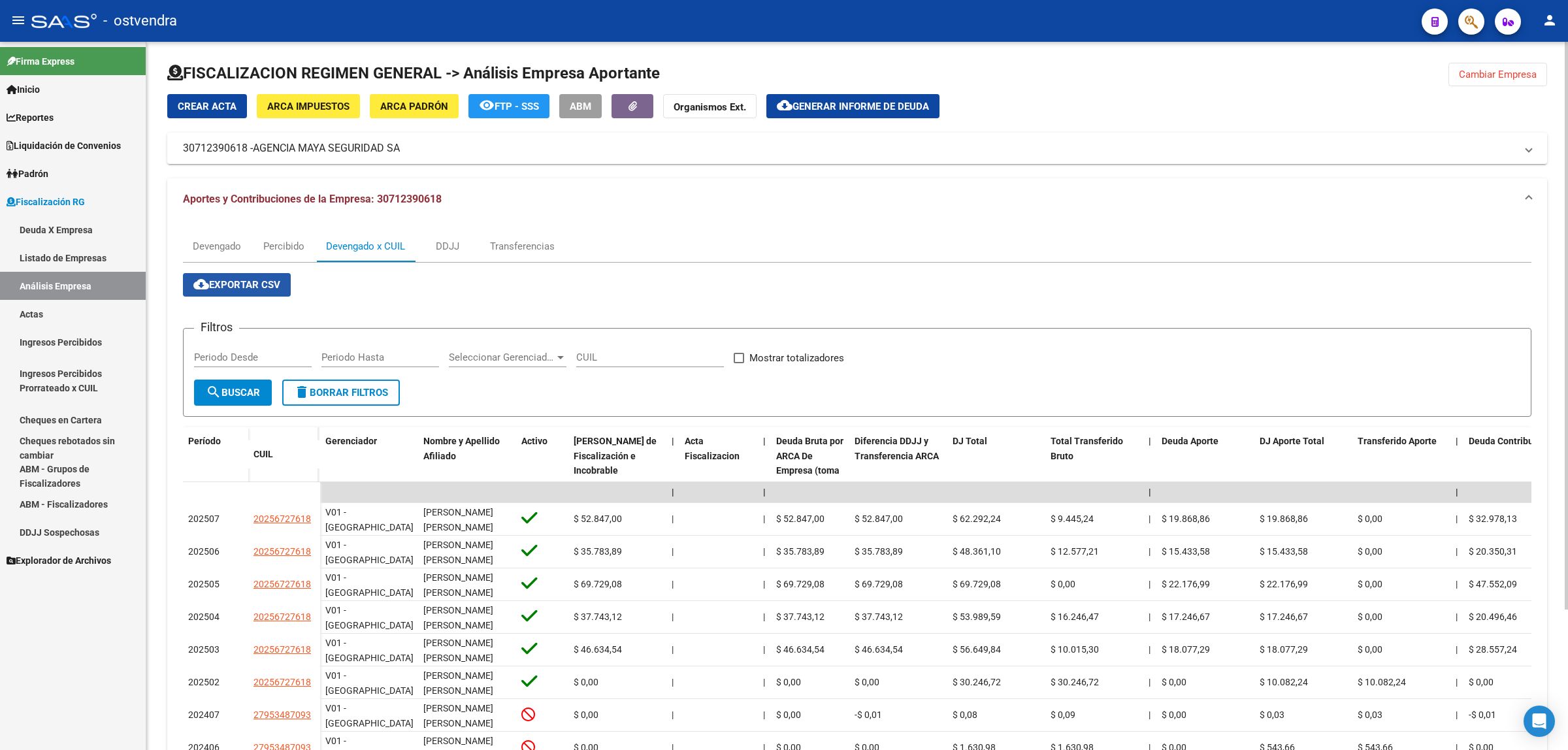
click at [269, 292] on button "cloud_download Exportar CSV" at bounding box center [237, 285] width 108 height 24
click at [834, 109] on span "Generar informe de deuda" at bounding box center [860, 106] width 136 height 12
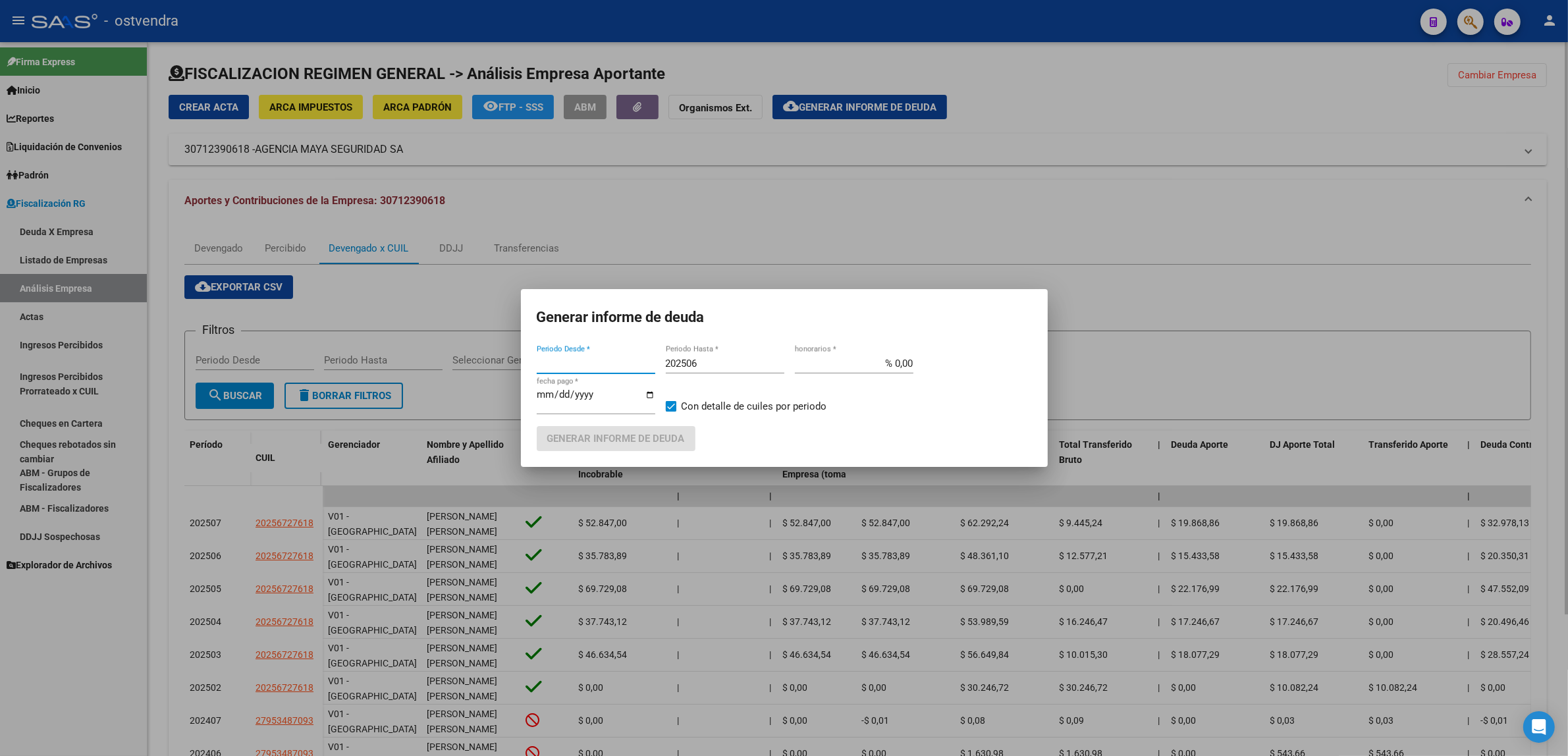
type input "202301"
click at [713, 364] on input "202506" at bounding box center [725, 364] width 119 height 12
type input "202509"
type input "[DATE]"
click at [649, 440] on span "Generar informe de deuda" at bounding box center [616, 439] width 138 height 12
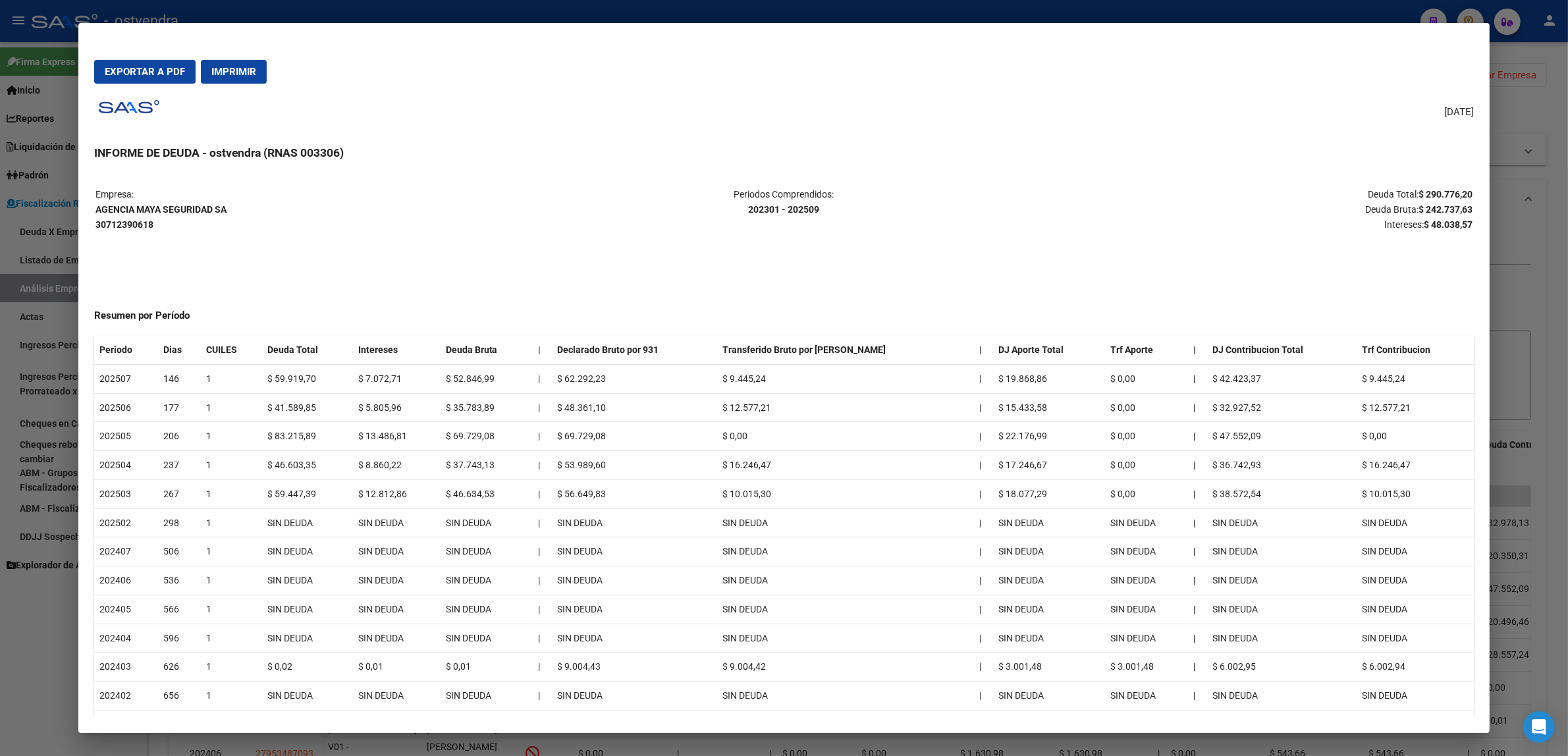
click at [133, 71] on span "Exportar a PDF" at bounding box center [145, 71] width 80 height 12
